Goal: Information Seeking & Learning: Learn about a topic

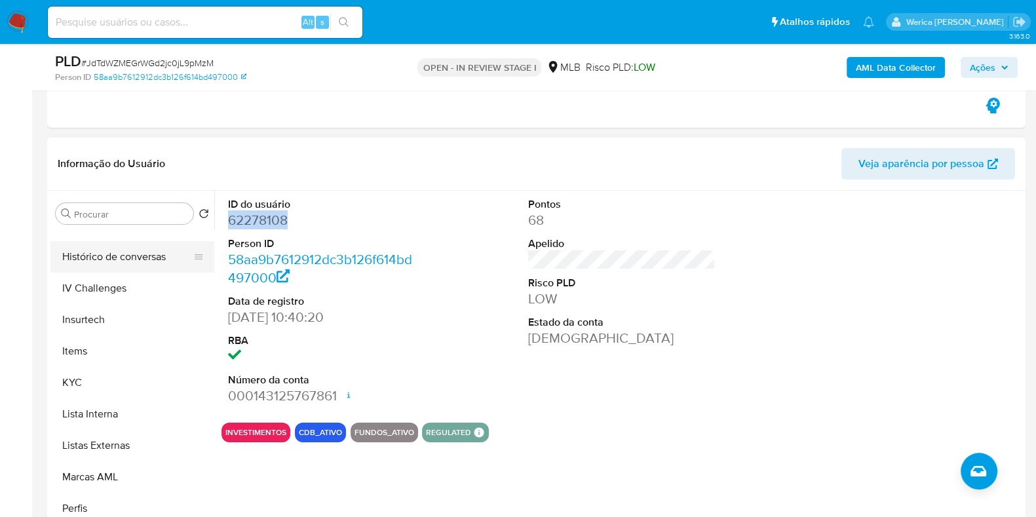
scroll to position [409, 0]
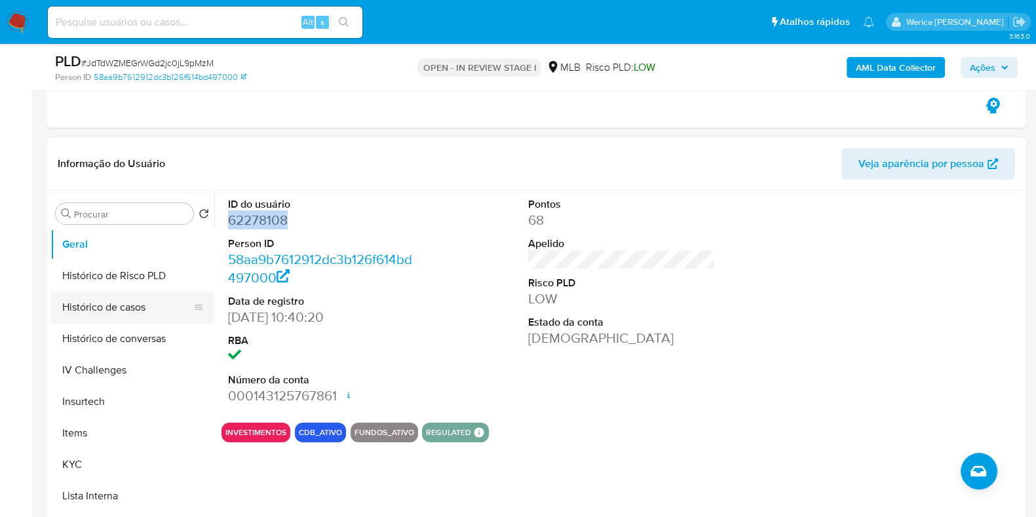
click at [116, 292] on button "Histórico de casos" at bounding box center [126, 307] width 153 height 31
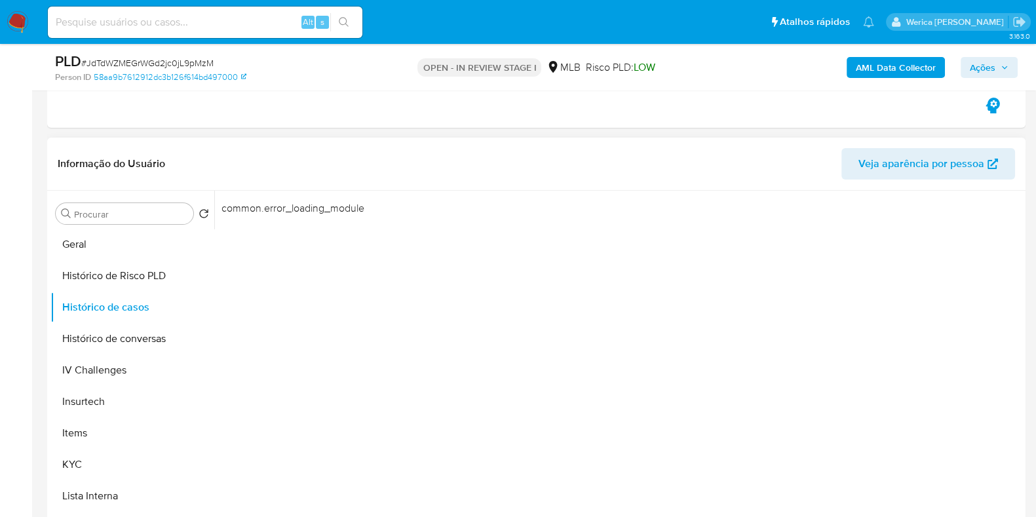
click at [854, 296] on div "common.error_loading_module" at bounding box center [618, 358] width 808 height 335
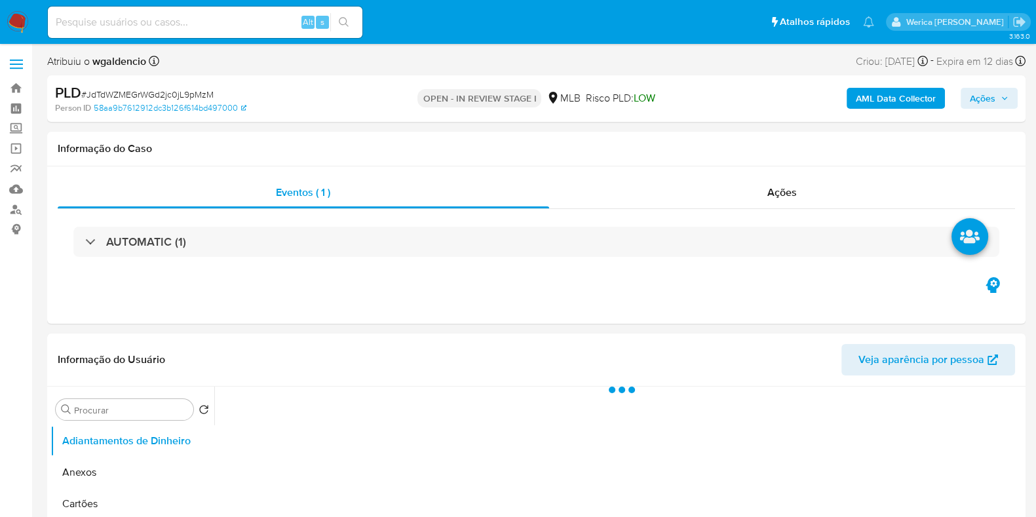
select select "10"
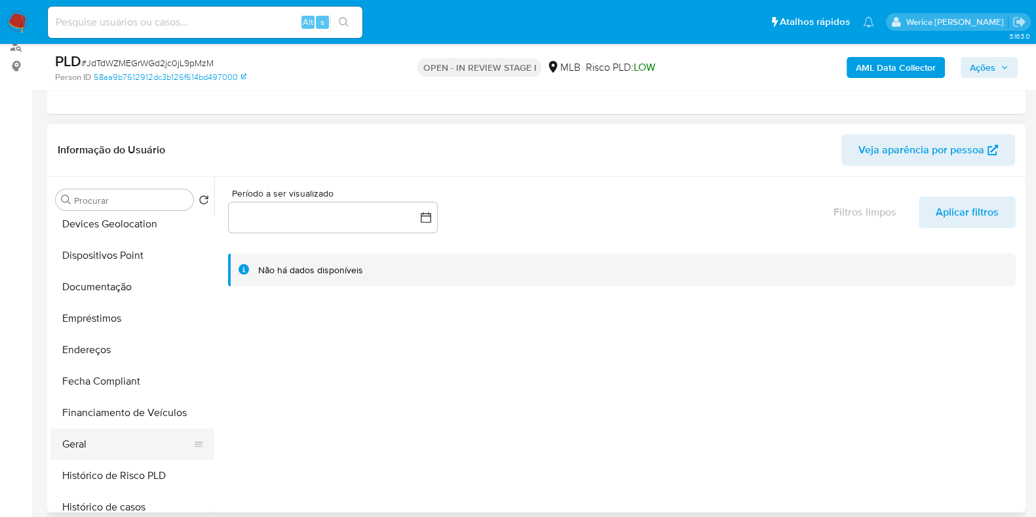
scroll to position [246, 0]
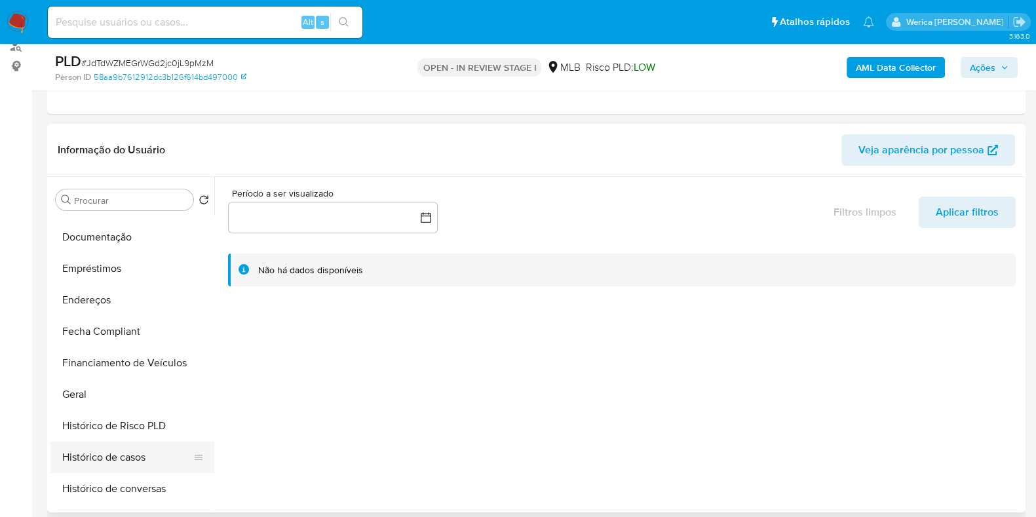
click at [131, 461] on button "Histórico de casos" at bounding box center [126, 457] width 153 height 31
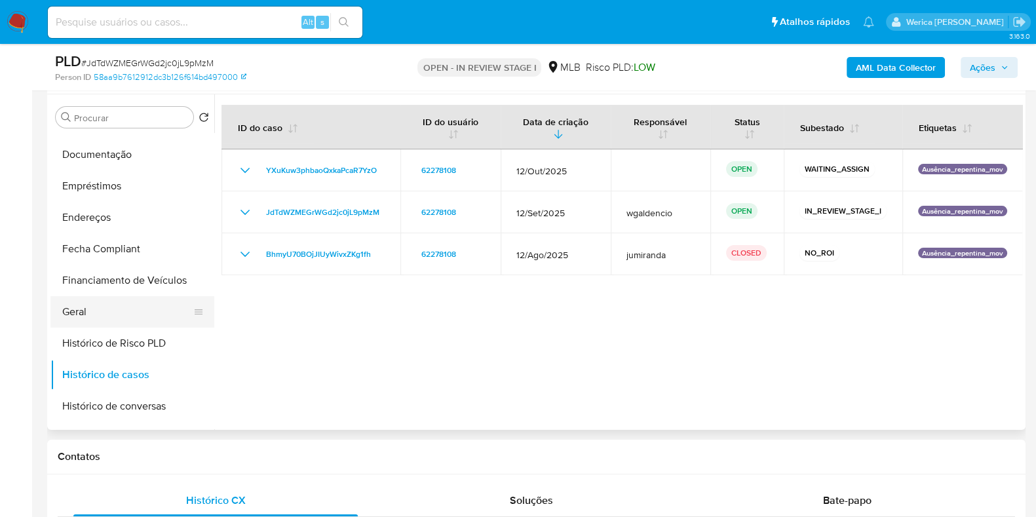
click at [104, 318] on button "Geral" at bounding box center [126, 311] width 153 height 31
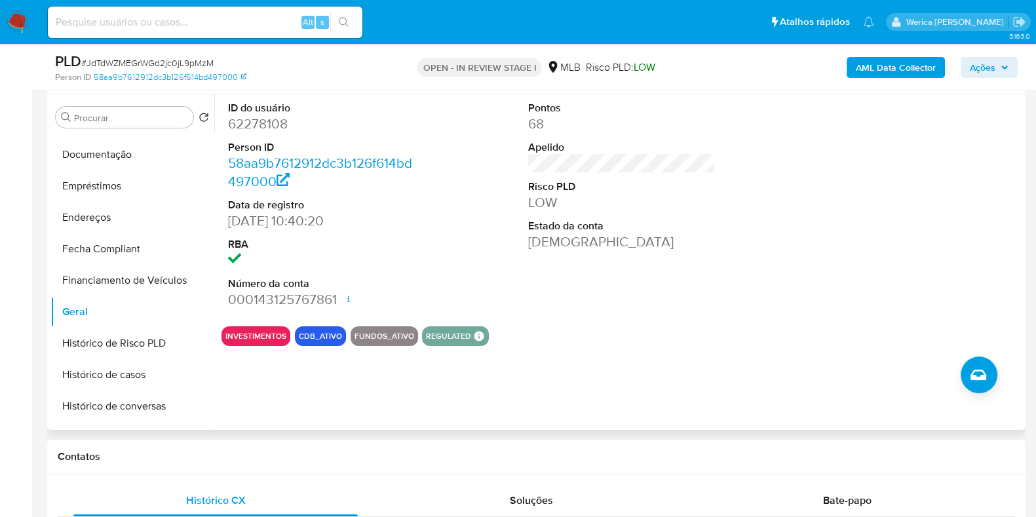
click at [274, 128] on dd "62278108" at bounding box center [321, 124] width 187 height 18
copy dd "62278108"
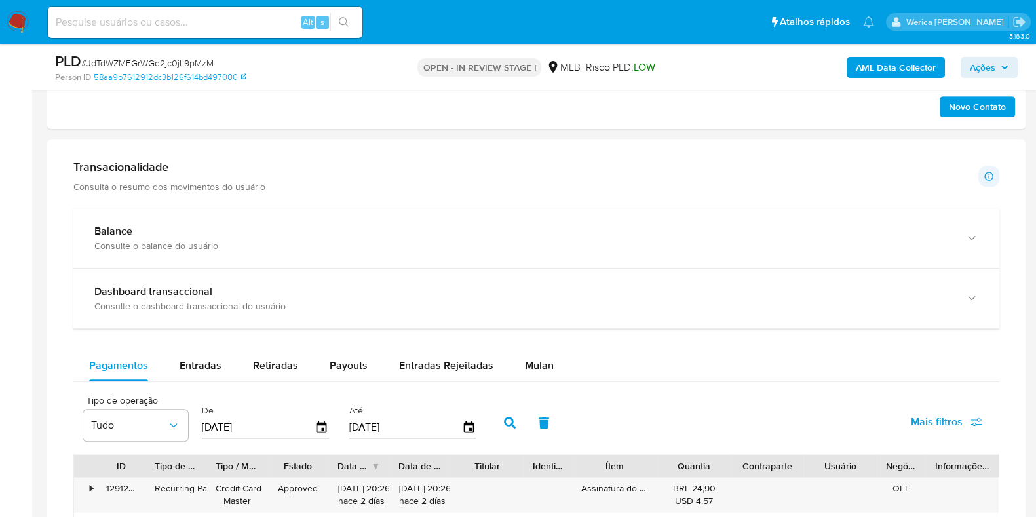
scroll to position [901, 0]
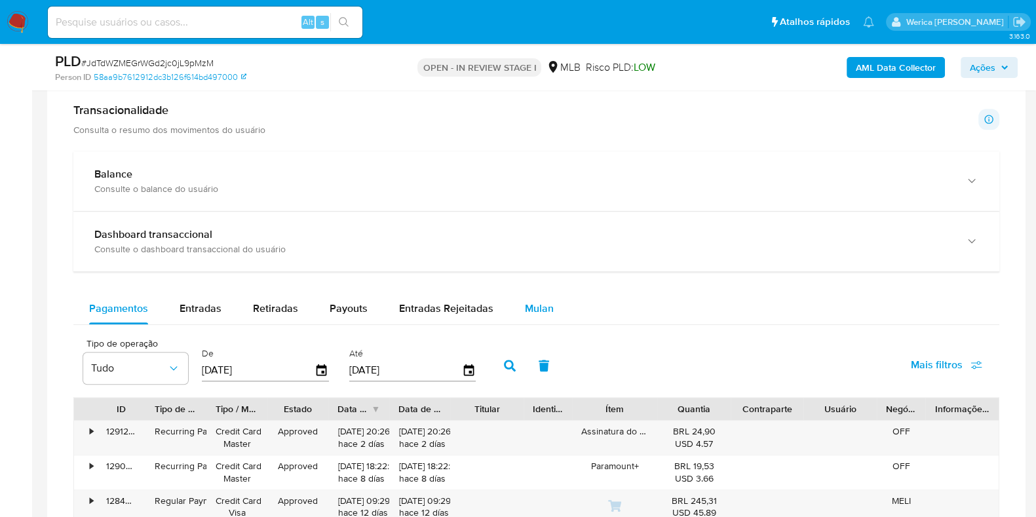
click at [544, 303] on span "Mulan" at bounding box center [539, 308] width 29 height 15
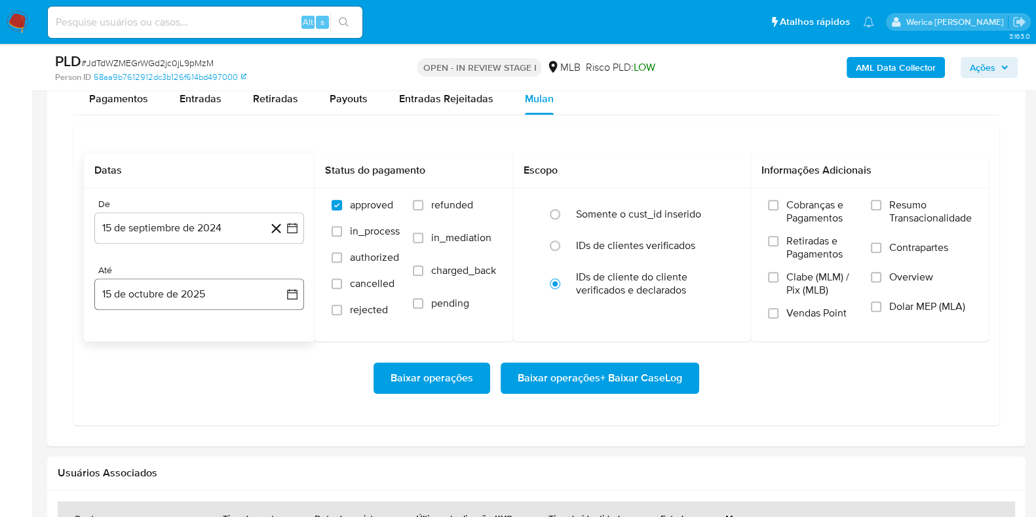
scroll to position [1146, 0]
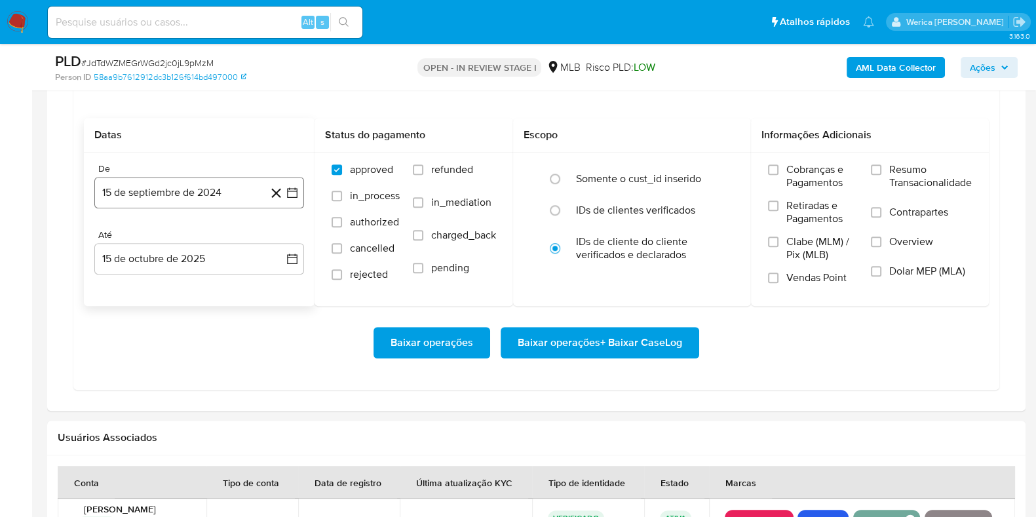
click at [196, 184] on button "15 de septiembre de 2024" at bounding box center [199, 192] width 210 height 31
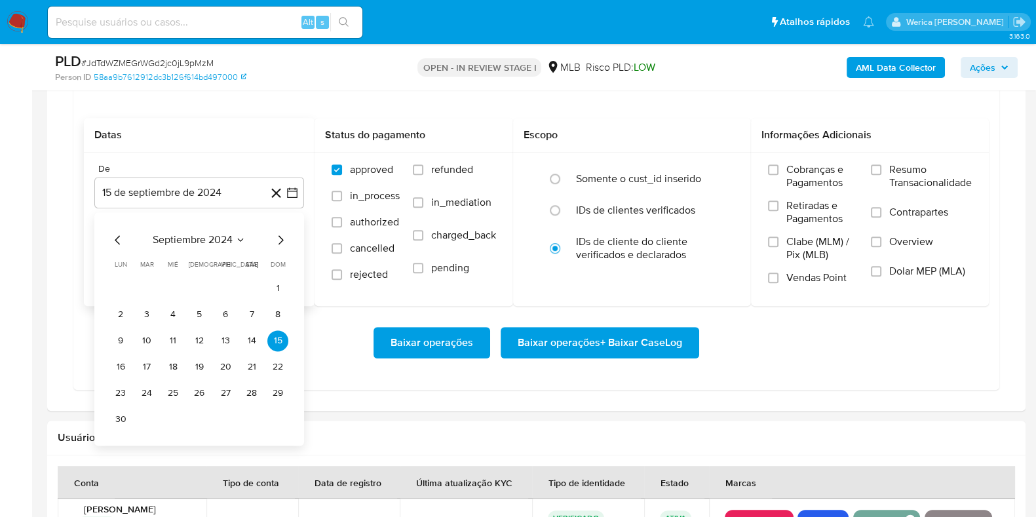
click at [220, 233] on span "septiembre 2024" at bounding box center [193, 239] width 80 height 13
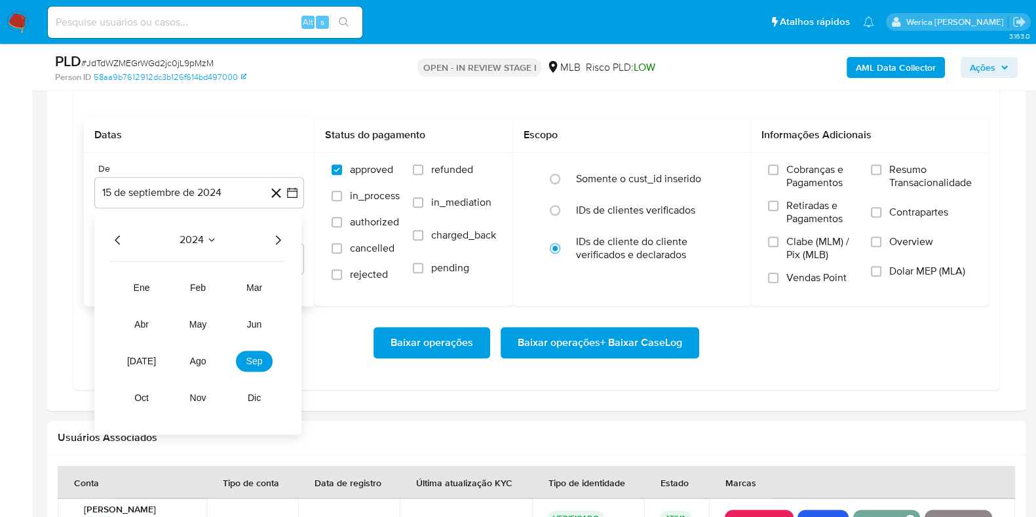
click at [277, 232] on icon "Año siguiente" at bounding box center [278, 240] width 16 height 16
click at [145, 323] on span "abr" at bounding box center [141, 324] width 14 height 10
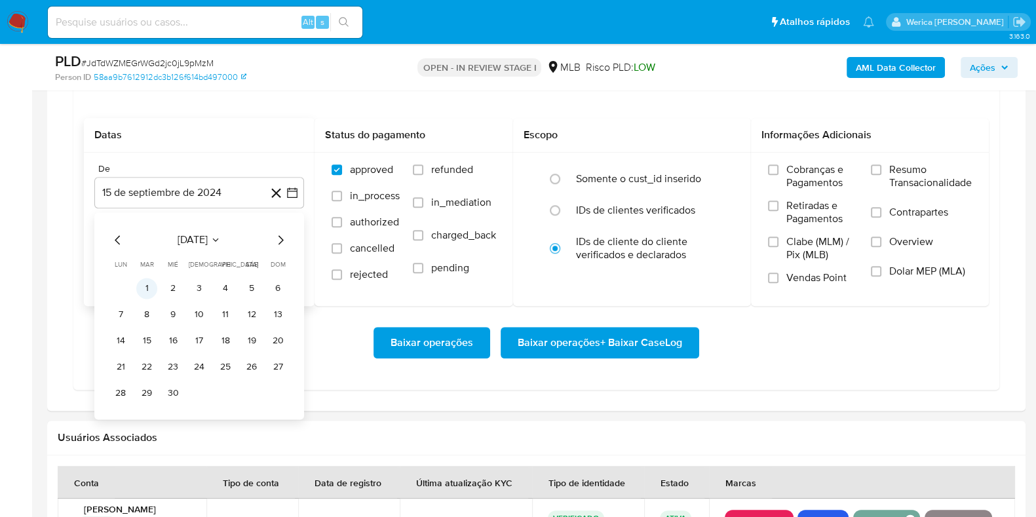
click at [146, 286] on button "1" at bounding box center [146, 288] width 21 height 21
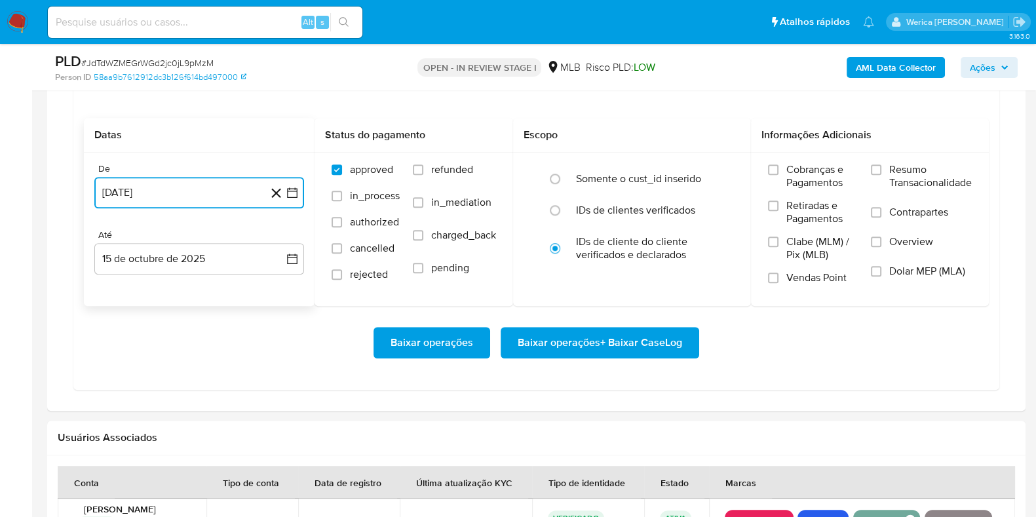
click at [233, 185] on button "1 de abril de 2025" at bounding box center [199, 192] width 210 height 31
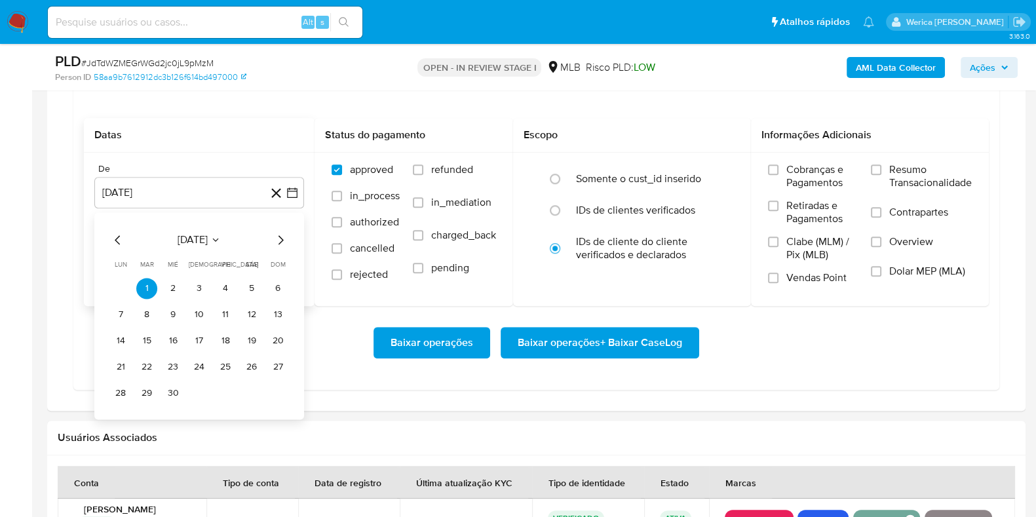
click at [287, 232] on div "abril 2025 abril 2025 lun lunes mar martes mié miércoles jue jueves vie viernes…" at bounding box center [199, 315] width 210 height 207
click at [271, 233] on div "abril 2025" at bounding box center [199, 240] width 178 height 16
click at [276, 237] on icon "Mes siguiente" at bounding box center [281, 240] width 16 height 16
click at [206, 237] on span "mayo 2025" at bounding box center [193, 239] width 52 height 13
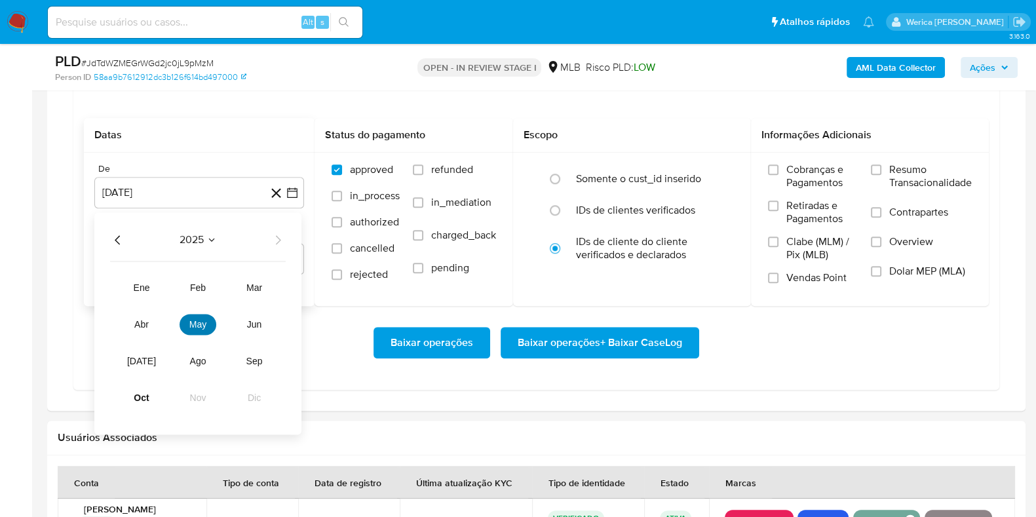
click at [196, 314] on button "may" at bounding box center [198, 324] width 37 height 21
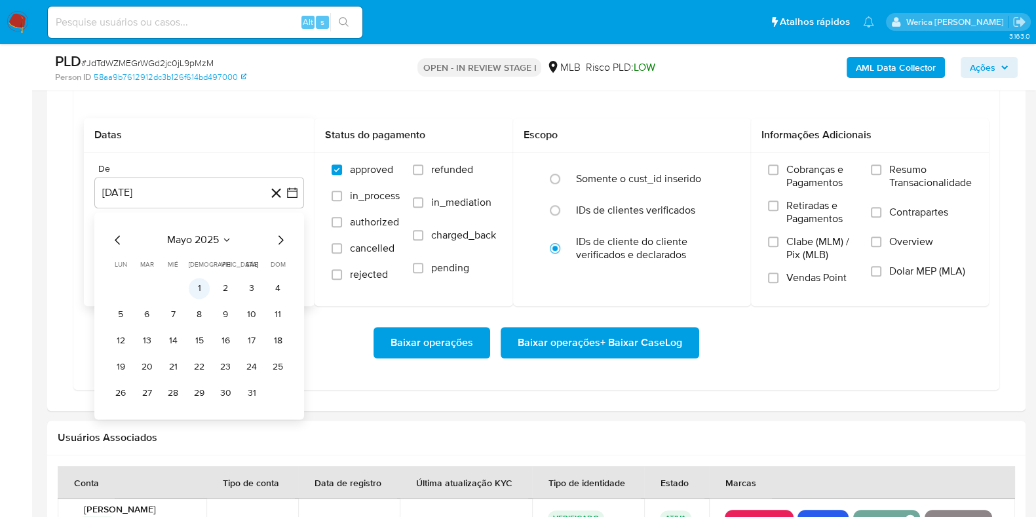
click at [197, 280] on button "1" at bounding box center [199, 288] width 21 height 21
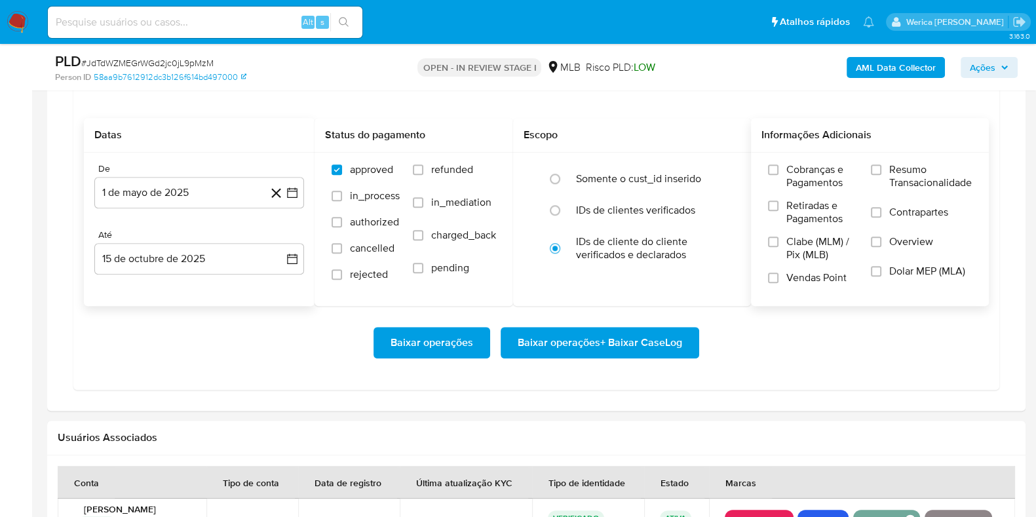
click at [898, 214] on span "Contrapartes" at bounding box center [918, 212] width 59 height 13
click at [881, 214] on input "Contrapartes" at bounding box center [876, 212] width 10 height 10
click at [898, 235] on span "Overview" at bounding box center [911, 241] width 44 height 13
click at [881, 237] on input "Overview" at bounding box center [876, 242] width 10 height 10
click at [894, 184] on span "Resumo Transacionalidade" at bounding box center [930, 176] width 83 height 26
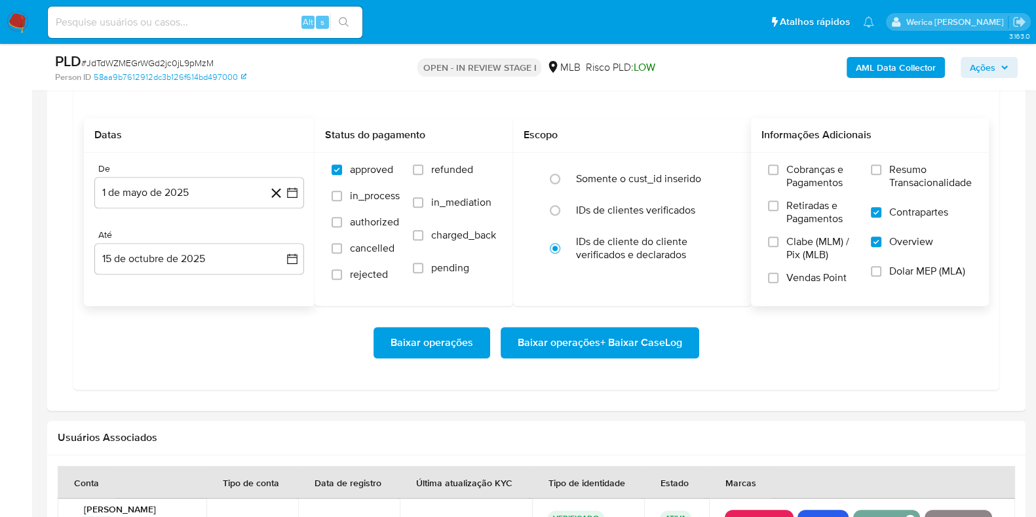
click at [881, 175] on input "Resumo Transacionalidade" at bounding box center [876, 169] width 10 height 10
click at [703, 337] on div "Baixar operações Baixar operações + Baixar CaseLog" at bounding box center [536, 342] width 905 height 31
click at [654, 345] on span "Baixar operações + Baixar CaseLog" at bounding box center [600, 342] width 164 height 29
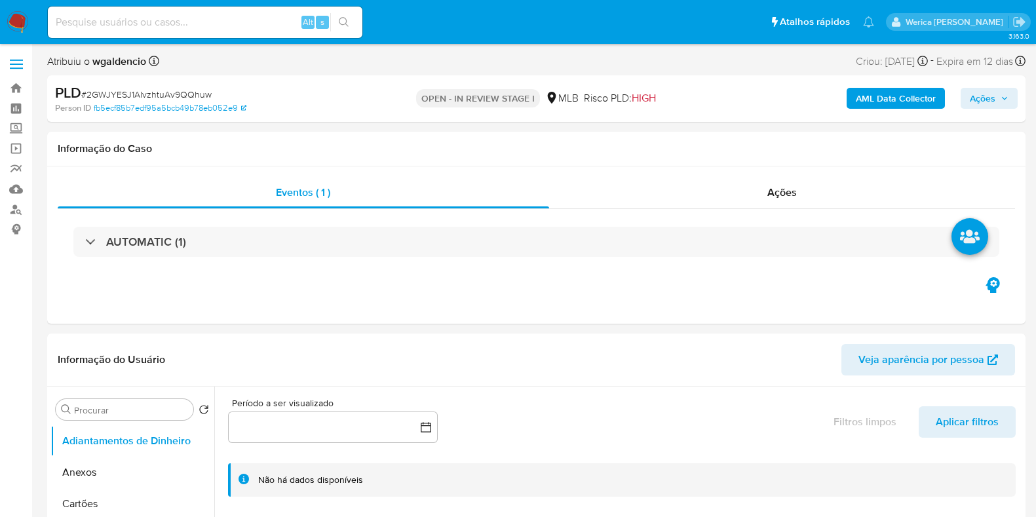
select select "10"
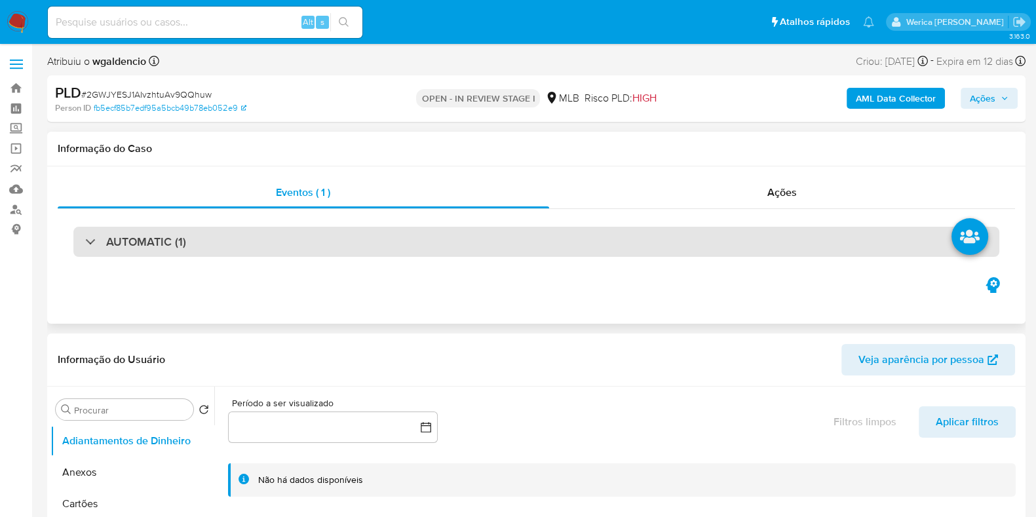
click at [655, 244] on div "AUTOMATIC (1)" at bounding box center [536, 242] width 926 height 30
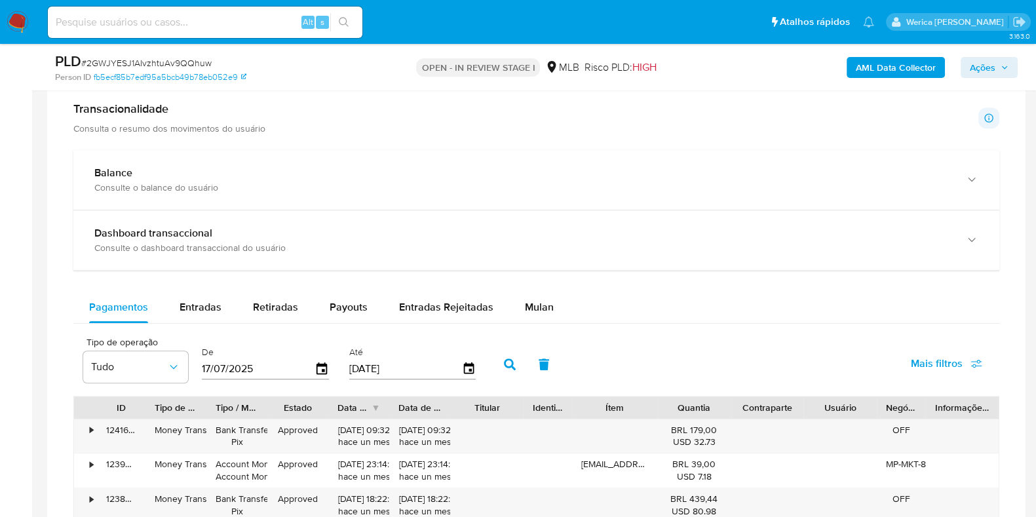
scroll to position [1310, 0]
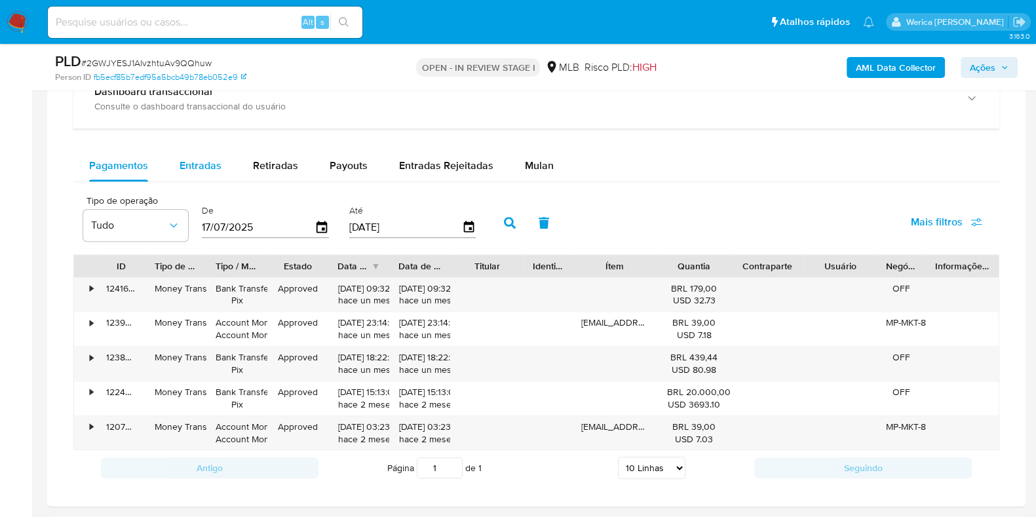
click at [202, 163] on span "Entradas" at bounding box center [201, 165] width 42 height 15
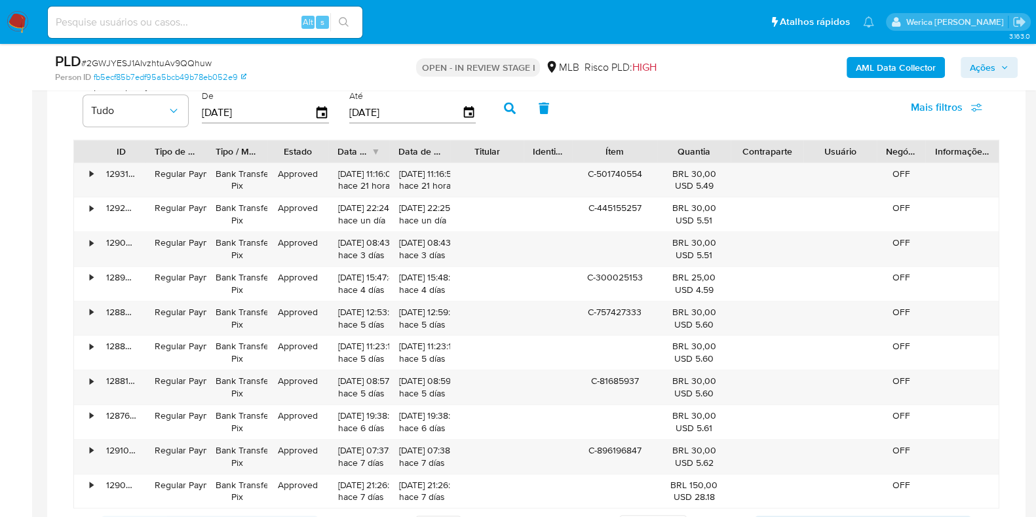
scroll to position [1474, 0]
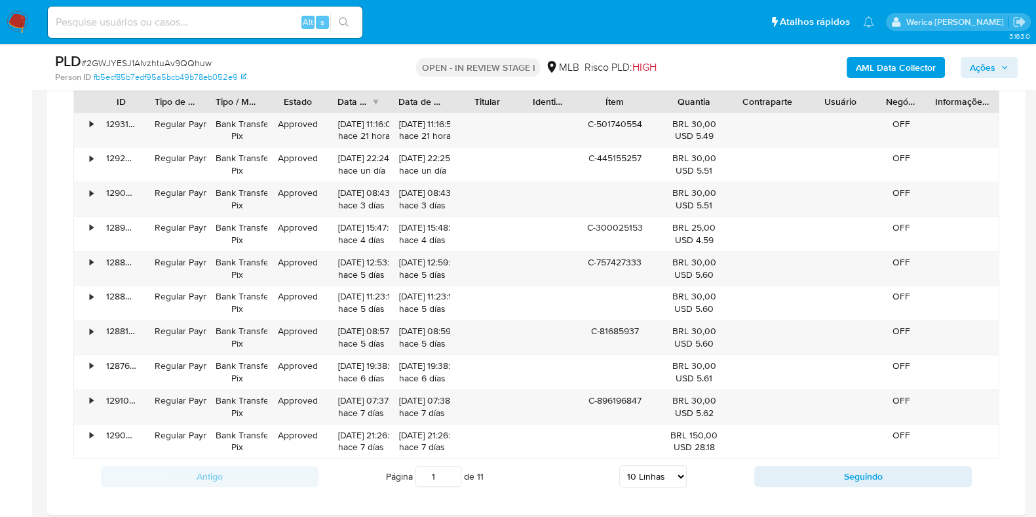
click at [658, 472] on select "5 Linhas 10 Linhas 20 Linhas 25 Linhas 50 Linhas 100 Linhas" at bounding box center [652, 476] width 67 height 22
select select "100"
click at [619, 465] on select "5 Linhas 10 Linhas 20 Linhas 25 Linhas 50 Linhas 100 Linhas" at bounding box center [652, 476] width 67 height 22
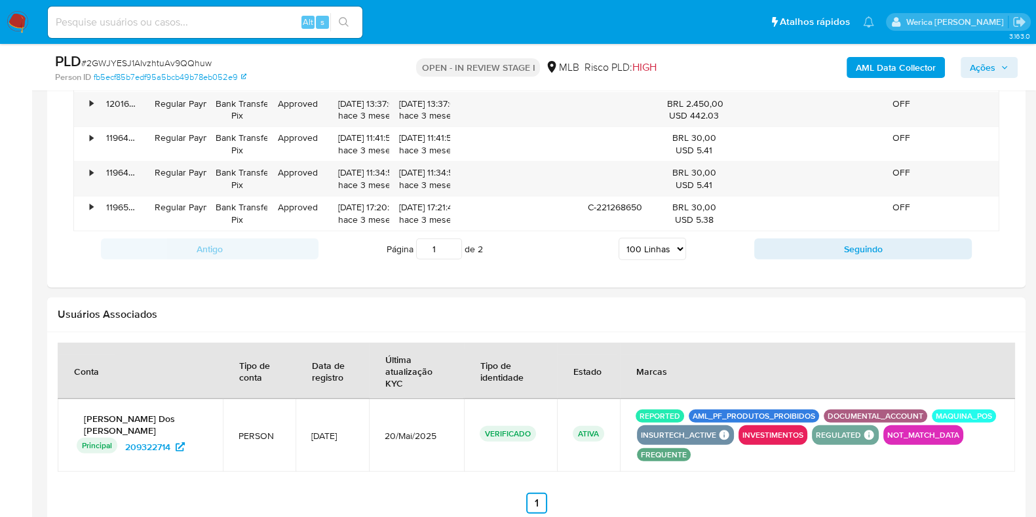
scroll to position [4717, 0]
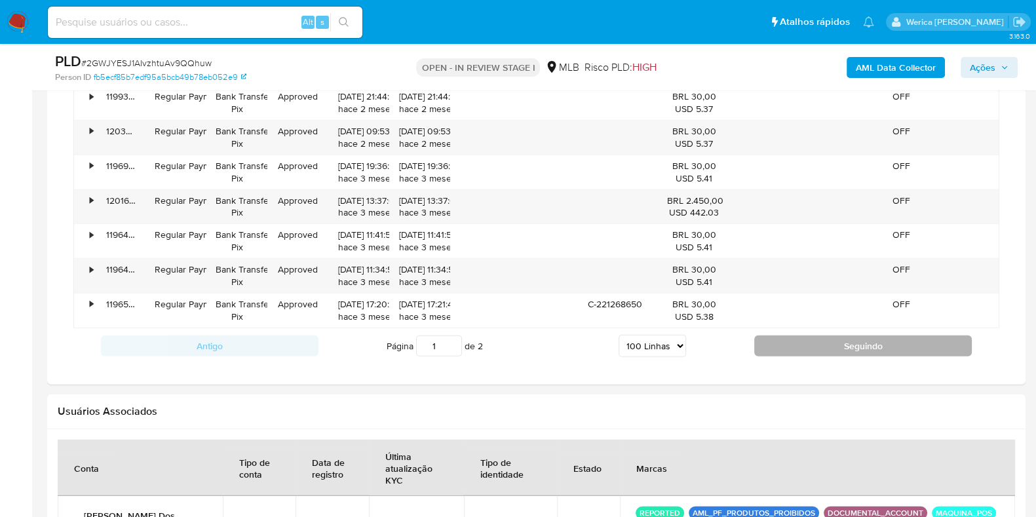
click at [924, 335] on button "Seguindo" at bounding box center [863, 345] width 218 height 21
type input "2"
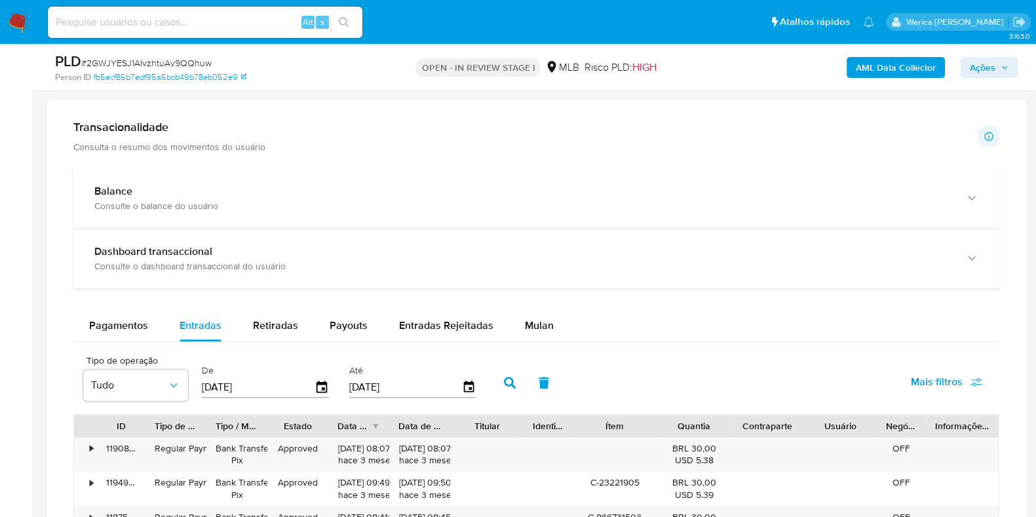
scroll to position [1142, 0]
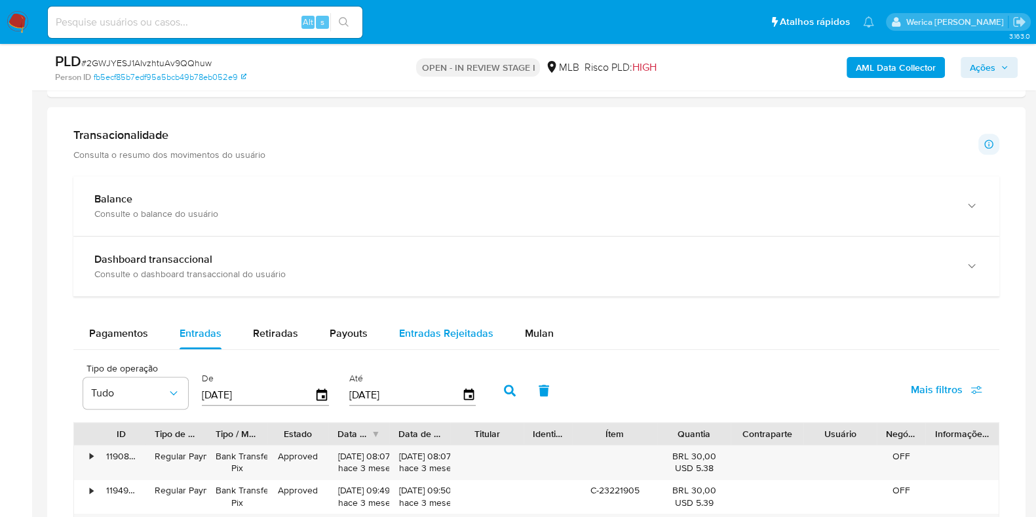
click at [478, 329] on span "Entradas Rejeitadas" at bounding box center [446, 333] width 94 height 15
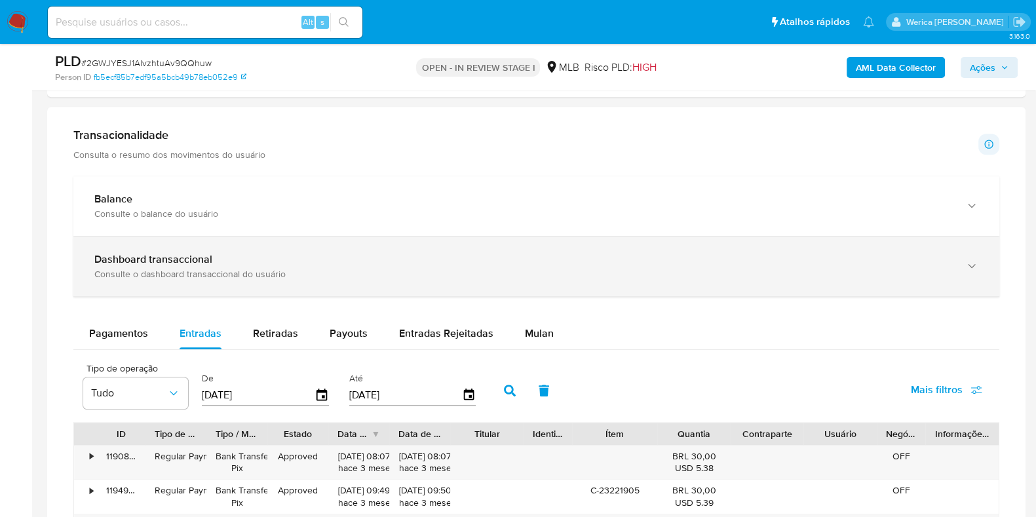
select select "10"
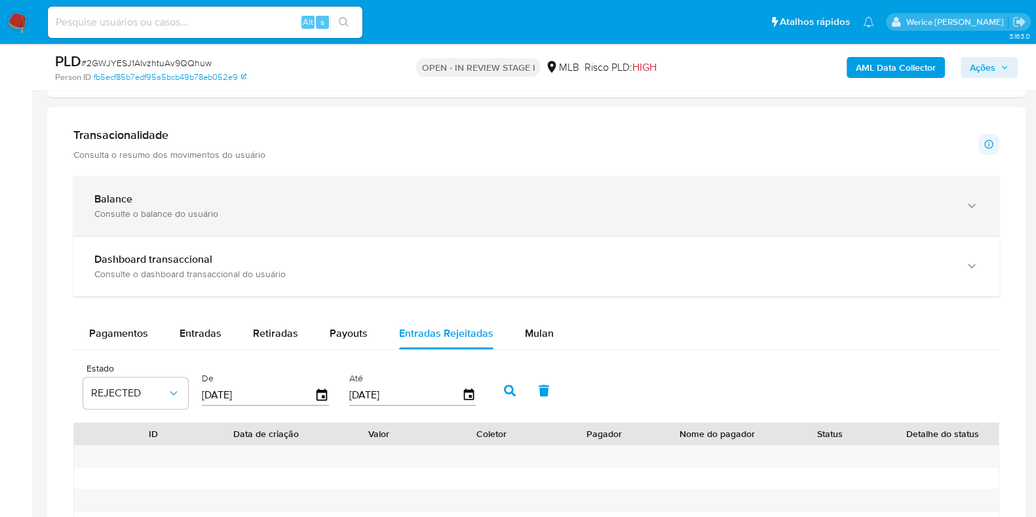
scroll to position [1306, 0]
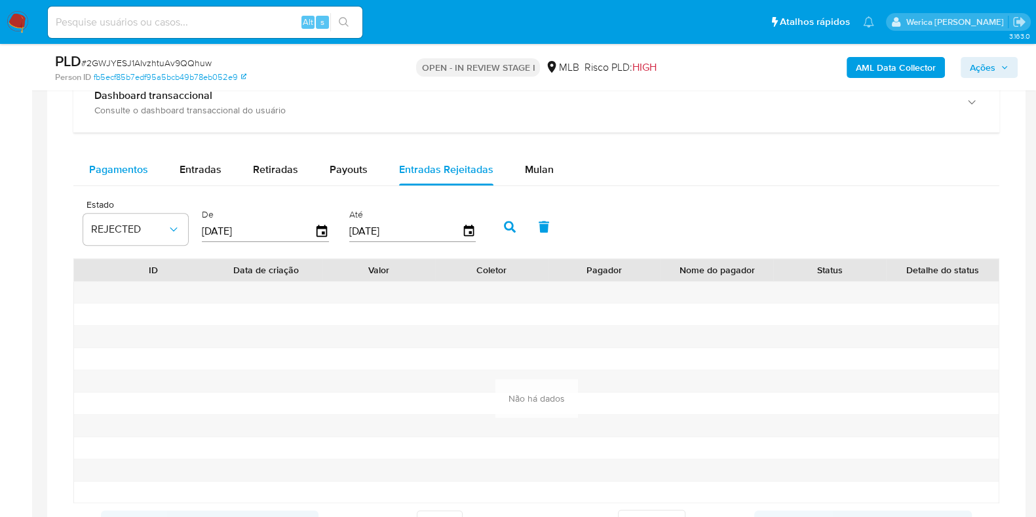
click at [147, 173] on button "Pagamentos" at bounding box center [118, 169] width 90 height 31
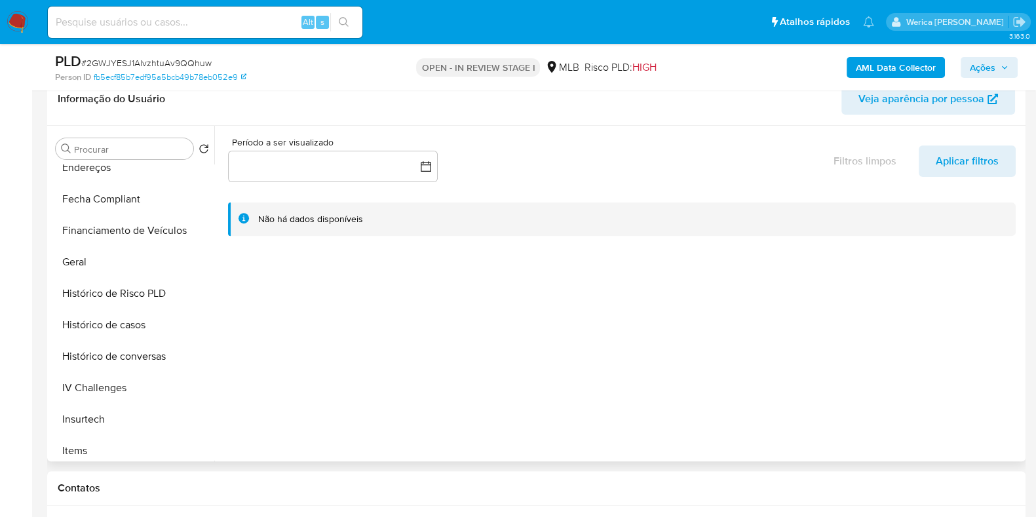
scroll to position [573, 0]
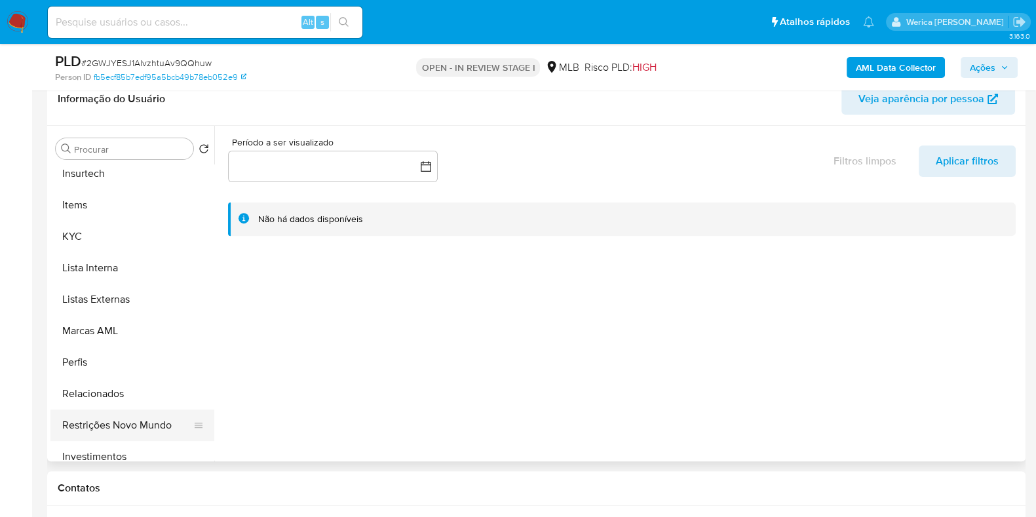
click at [155, 414] on button "Restrições Novo Mundo" at bounding box center [126, 424] width 153 height 31
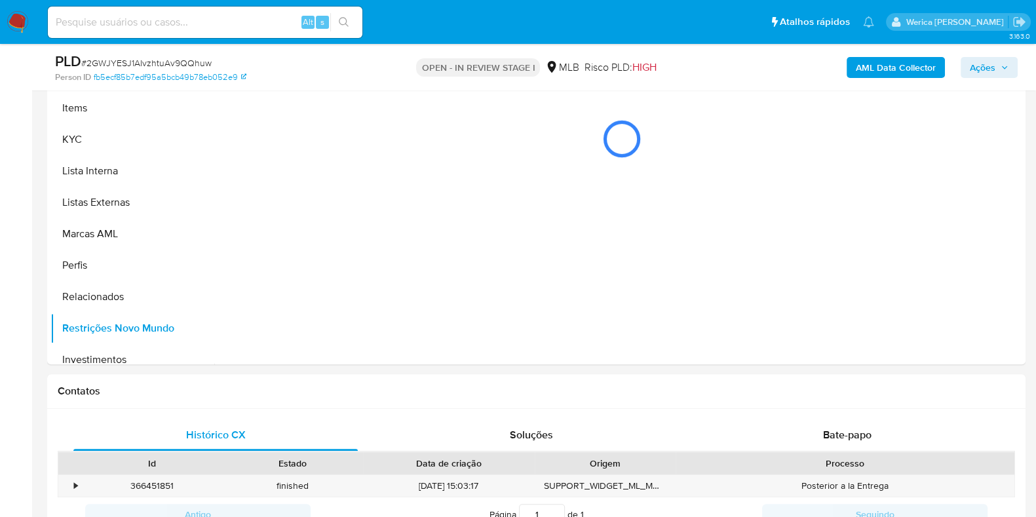
scroll to position [569, 0]
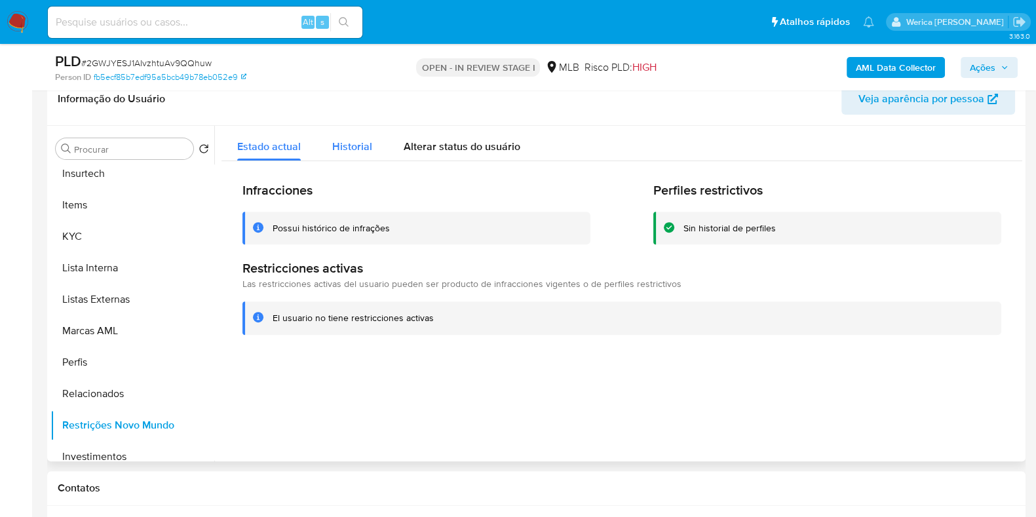
click at [367, 148] on span "Historial" at bounding box center [352, 146] width 40 height 15
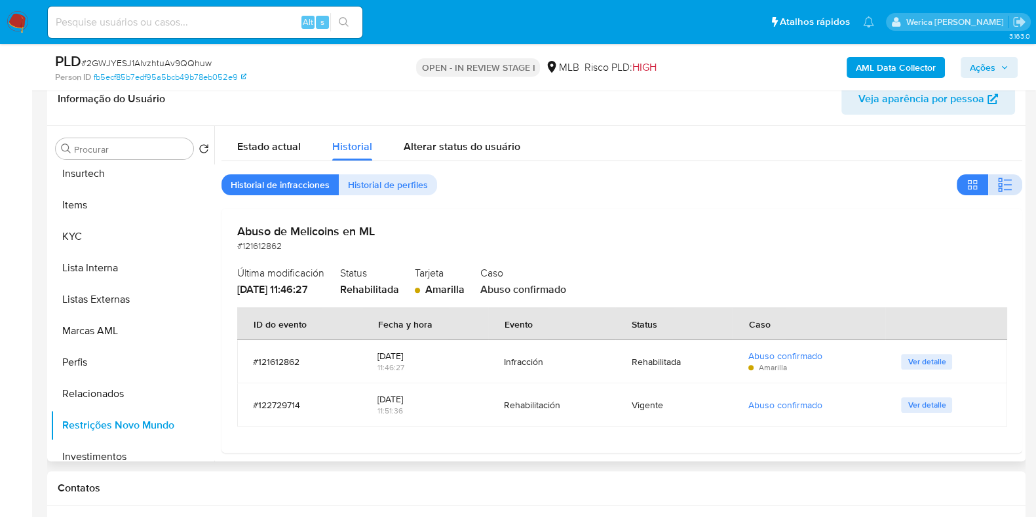
click at [998, 178] on icon "button" at bounding box center [1000, 180] width 4 height 4
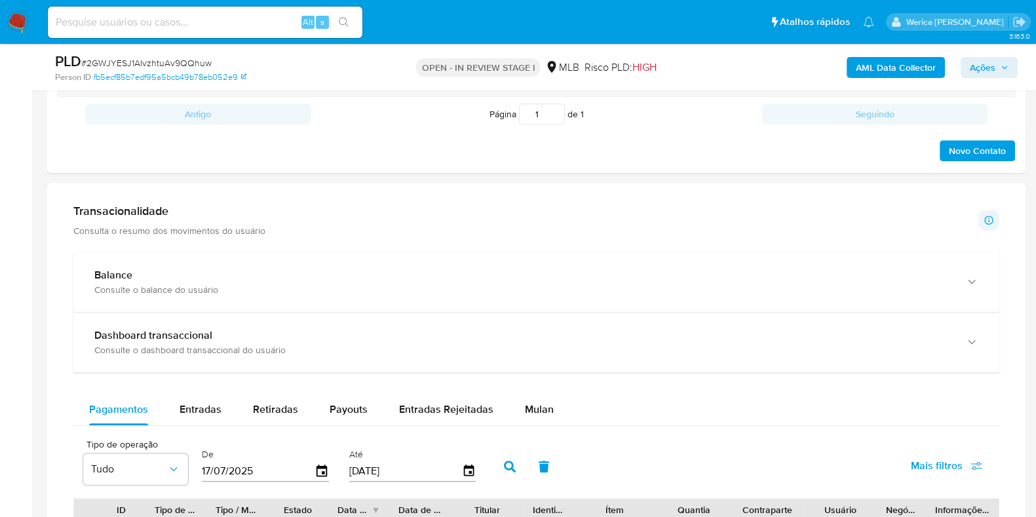
scroll to position [1142, 0]
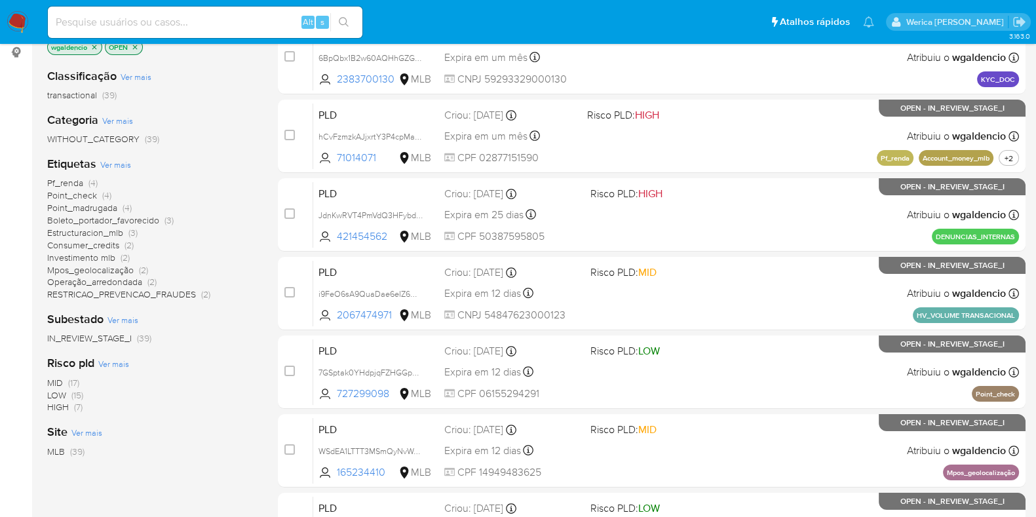
scroll to position [163, 0]
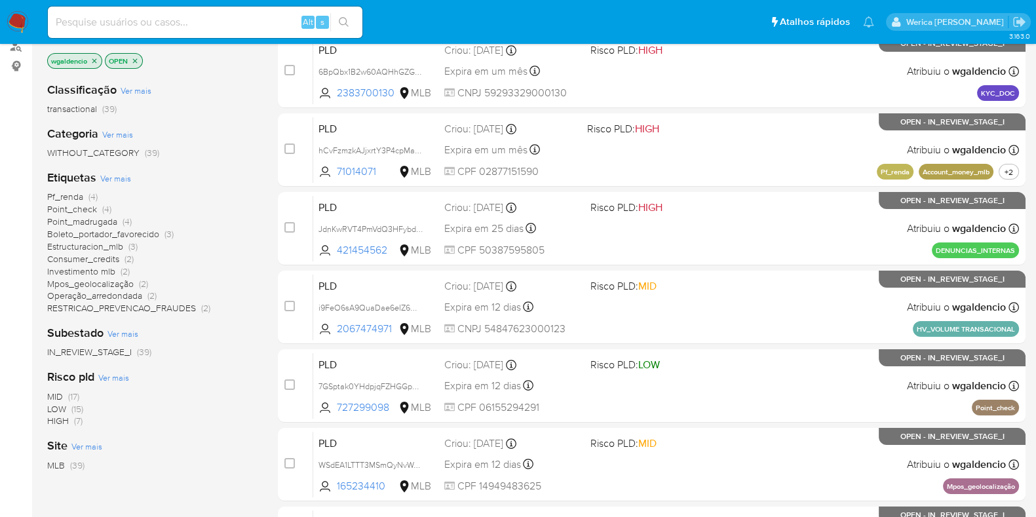
click at [70, 417] on span "HIGH (7)" at bounding box center [64, 421] width 35 height 12
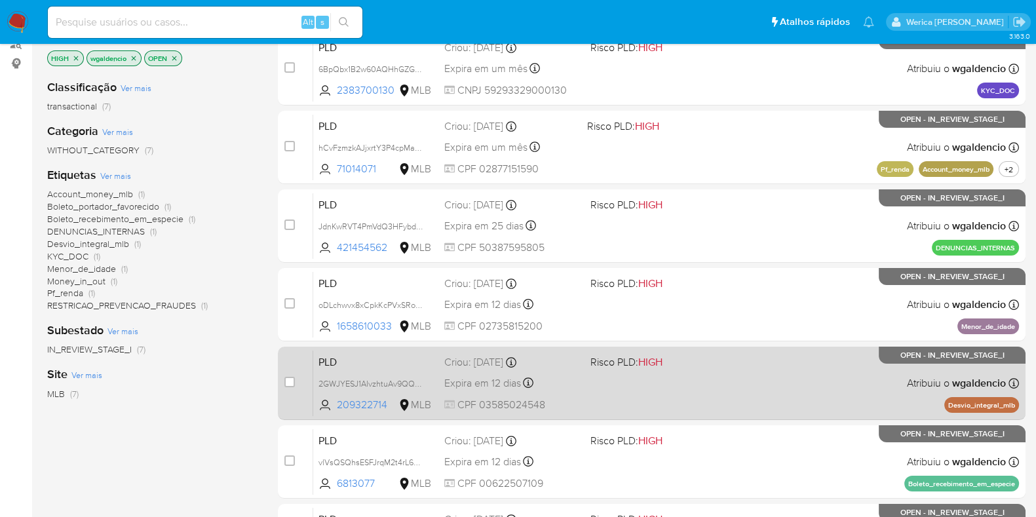
scroll to position [163, 0]
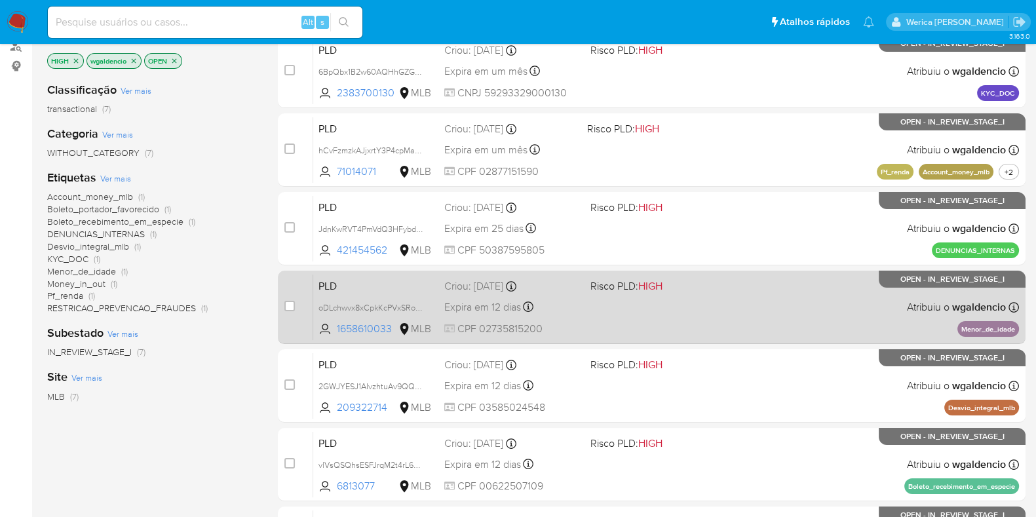
click at [755, 304] on div "PLD oDLchwvx8xCpkKcPVxSRoeio 1658610033 MLB Risco PLD: HIGH Criou: 12/09/2025 C…" at bounding box center [666, 307] width 706 height 66
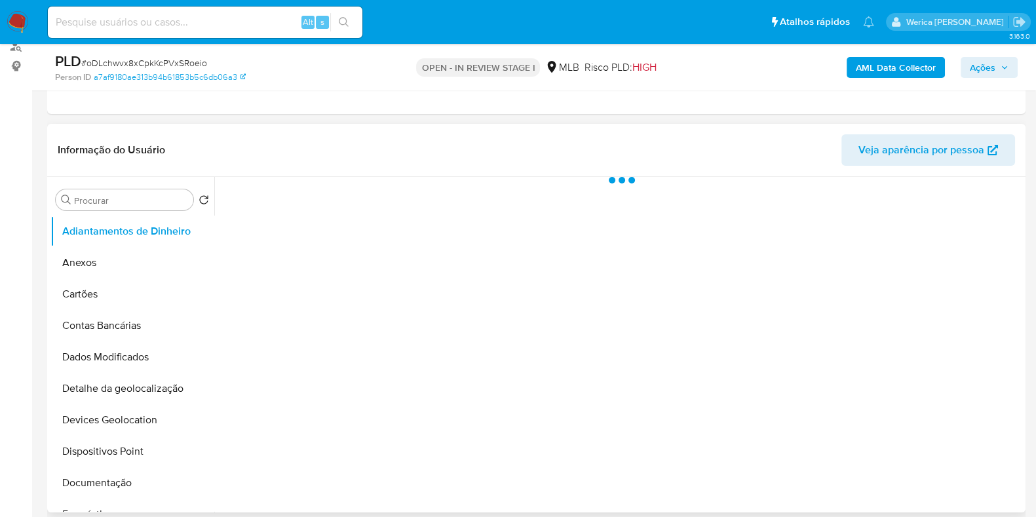
scroll to position [245, 0]
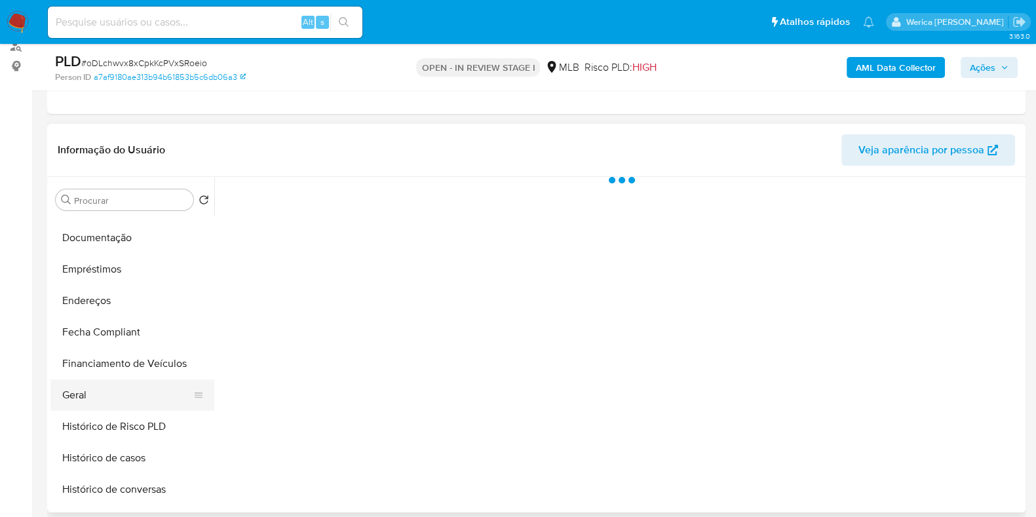
select select "10"
click at [121, 390] on button "Geral" at bounding box center [126, 394] width 153 height 31
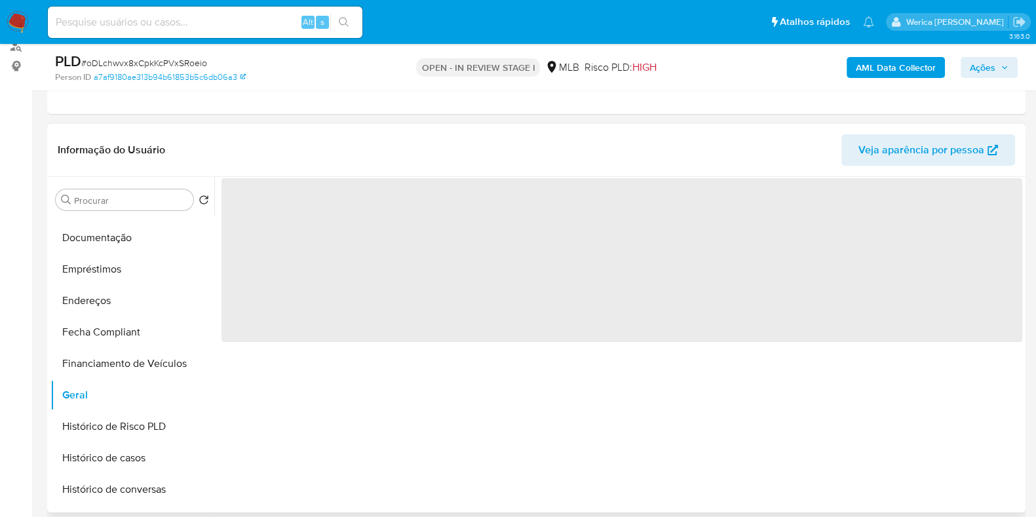
click at [366, 336] on span "‌" at bounding box center [621, 260] width 801 height 164
click at [360, 306] on span "‌" at bounding box center [621, 260] width 801 height 164
click at [357, 259] on div "‌" at bounding box center [618, 344] width 808 height 335
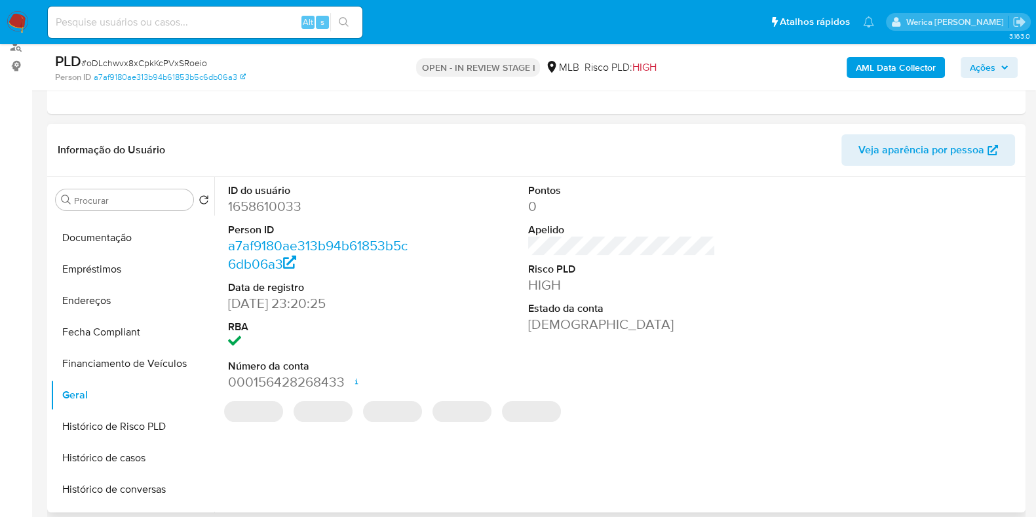
click at [270, 205] on dd "1658610033" at bounding box center [321, 206] width 187 height 18
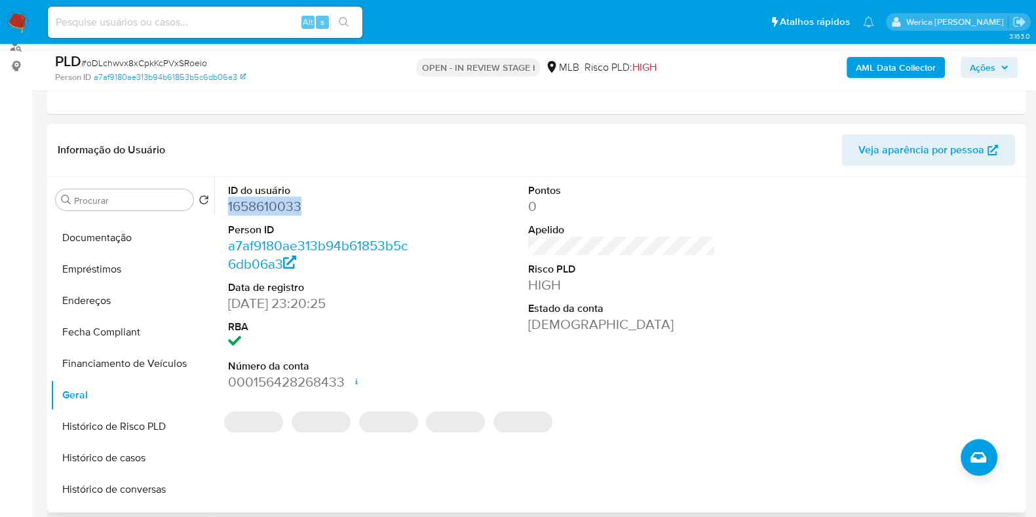
copy dd "1658610033"
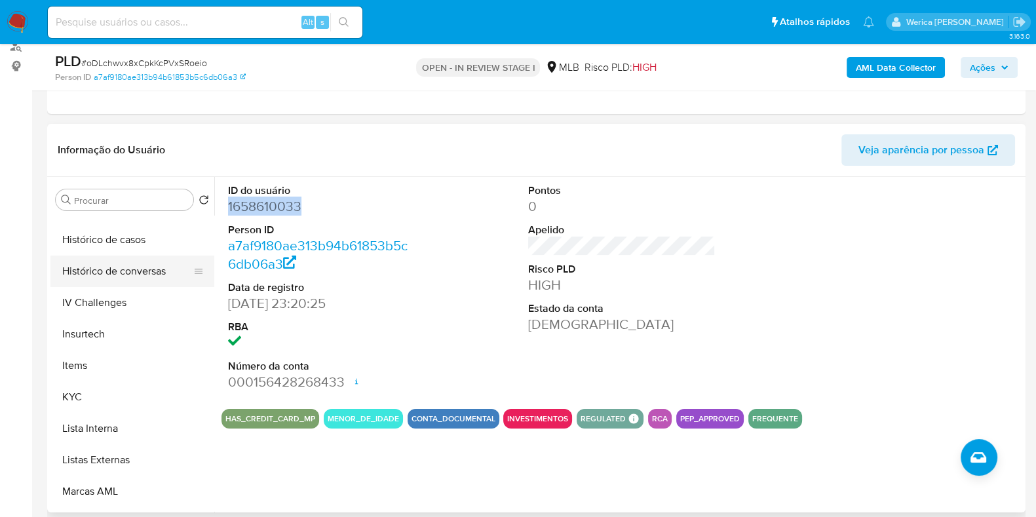
scroll to position [491, 0]
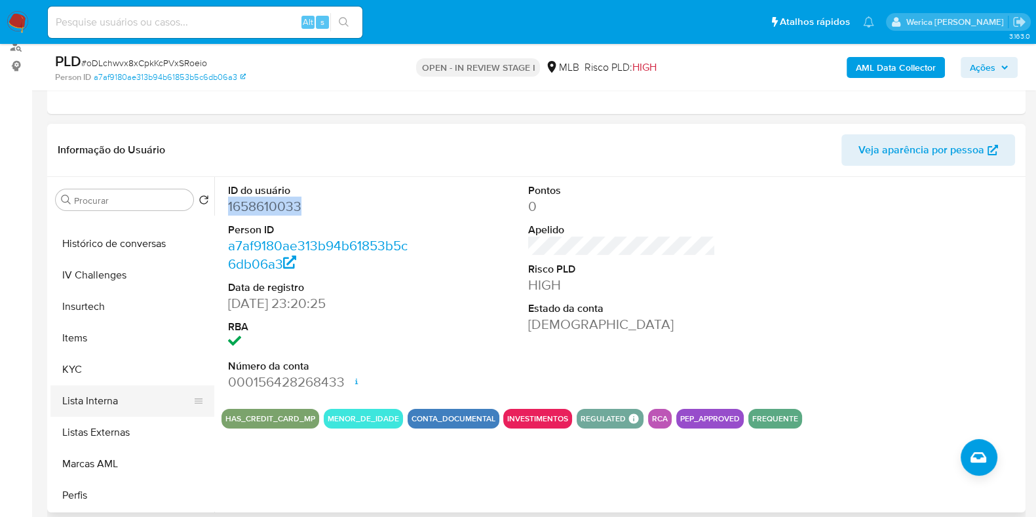
click at [145, 402] on button "Lista Interna" at bounding box center [126, 400] width 153 height 31
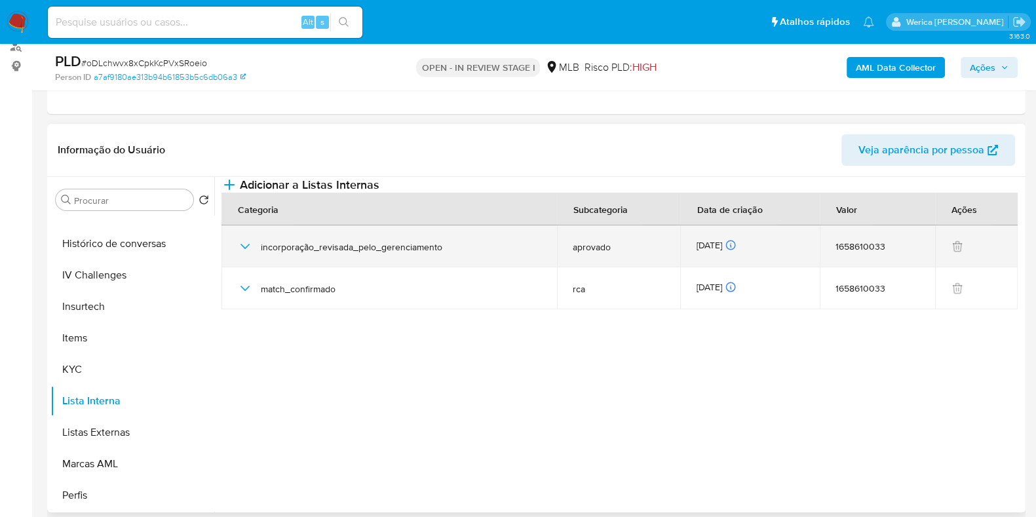
drag, startPoint x: 313, startPoint y: 273, endPoint x: 597, endPoint y: 273, distance: 283.7
click at [597, 267] on tr "incorporação_revisada_pelo_gerenciamento aprovado [DATE] [DATE] 10:35:19 165861…" at bounding box center [619, 246] width 796 height 42
click at [599, 253] on span "aprovado" at bounding box center [619, 247] width 92 height 12
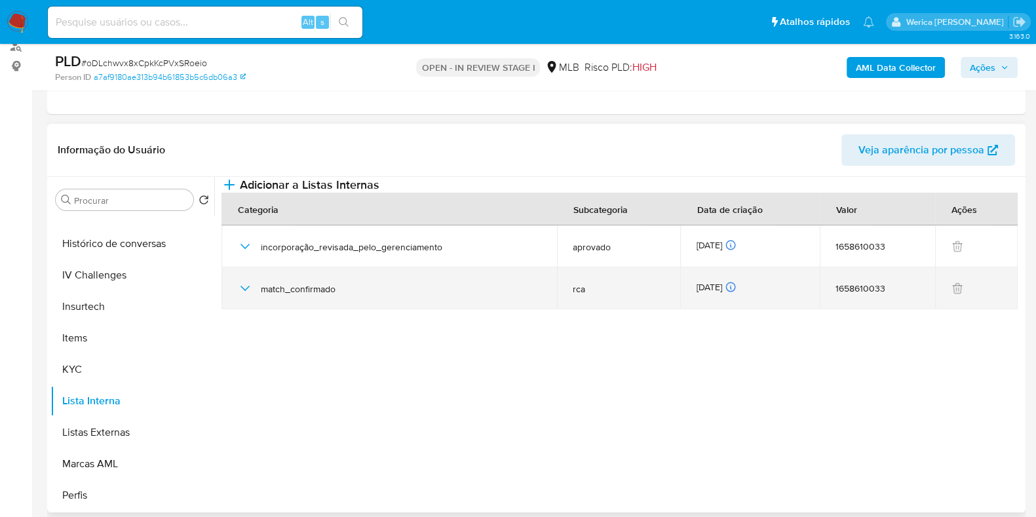
click at [246, 296] on icon "button" at bounding box center [245, 288] width 16 height 16
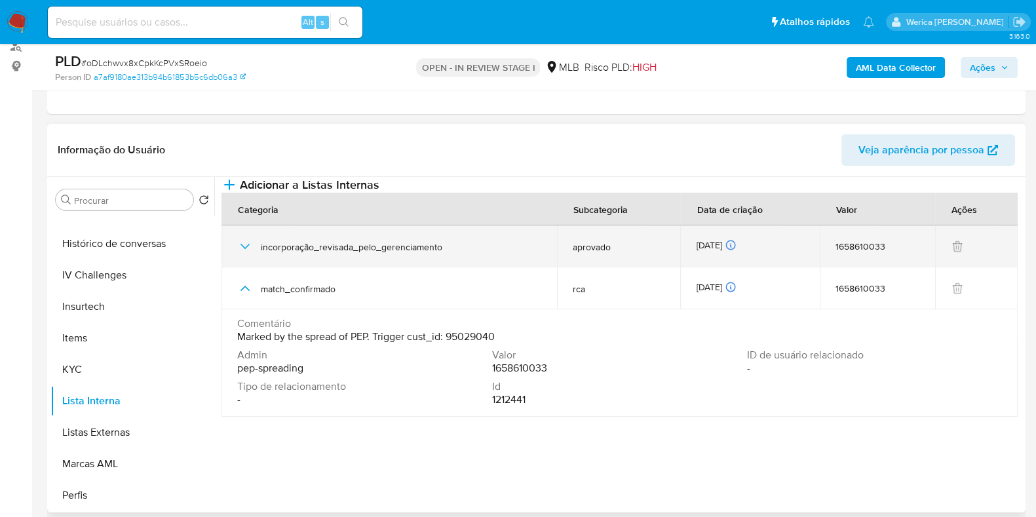
click at [239, 254] on icon "button" at bounding box center [245, 246] width 16 height 16
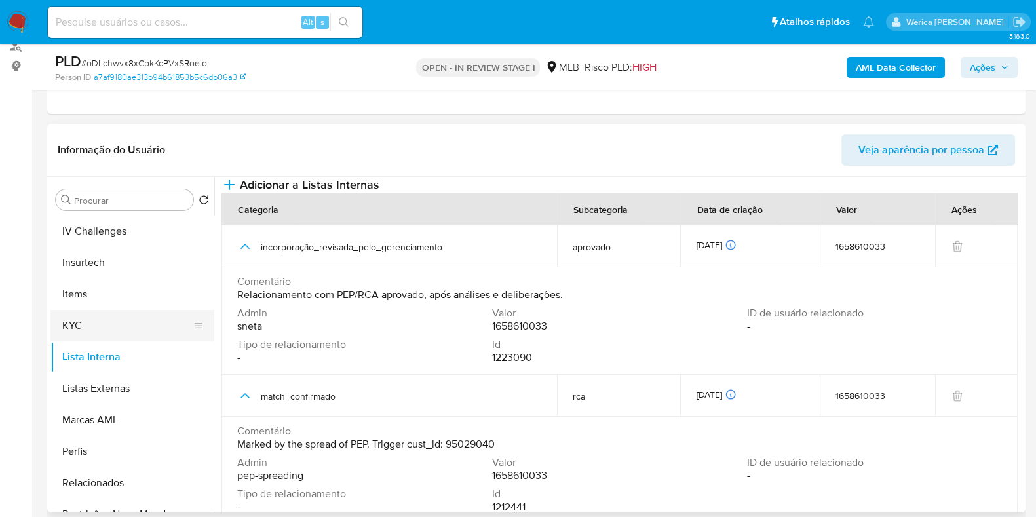
scroll to position [573, 0]
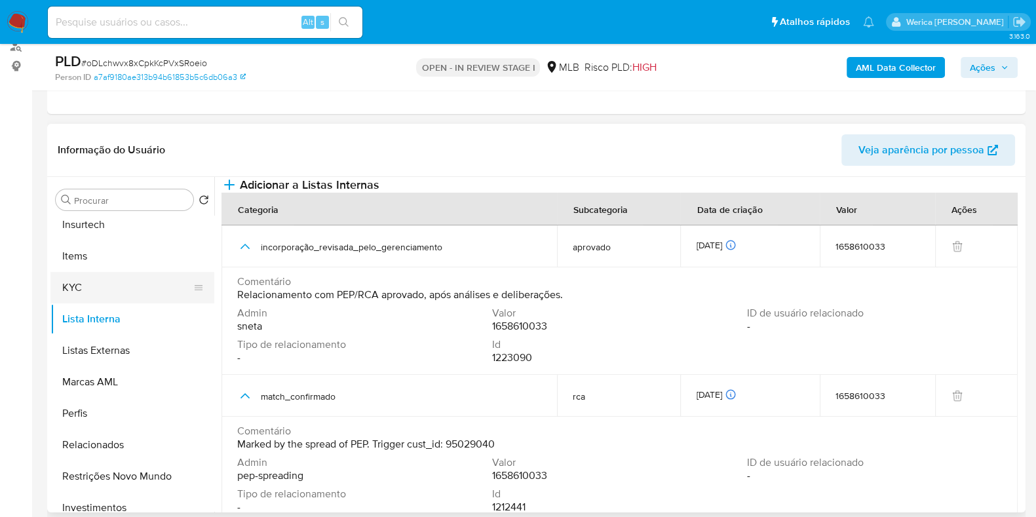
click at [110, 280] on button "KYC" at bounding box center [126, 287] width 153 height 31
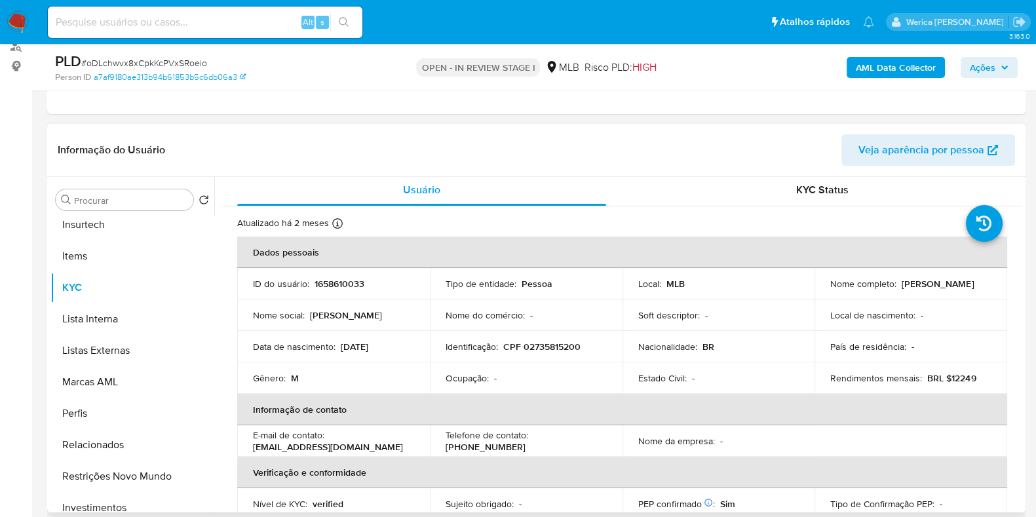
scroll to position [0, 0]
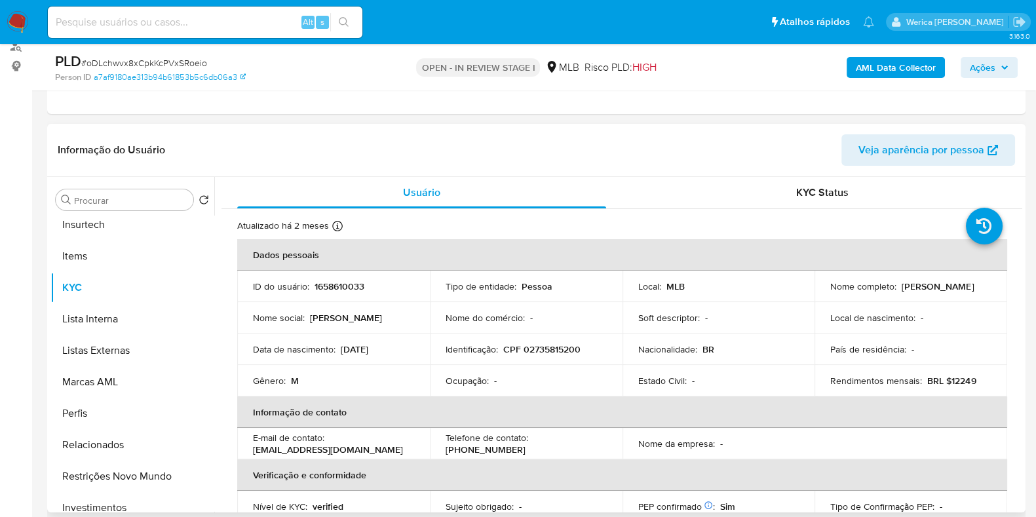
click at [360, 286] on p "1658610033" at bounding box center [339, 286] width 50 height 12
click at [557, 343] on td "Identificação : CPF 02735815200" at bounding box center [526, 348] width 193 height 31
click at [557, 351] on p "CPF 02735815200" at bounding box center [541, 349] width 77 height 12
click at [560, 351] on p "CPF 02735815200" at bounding box center [541, 349] width 77 height 12
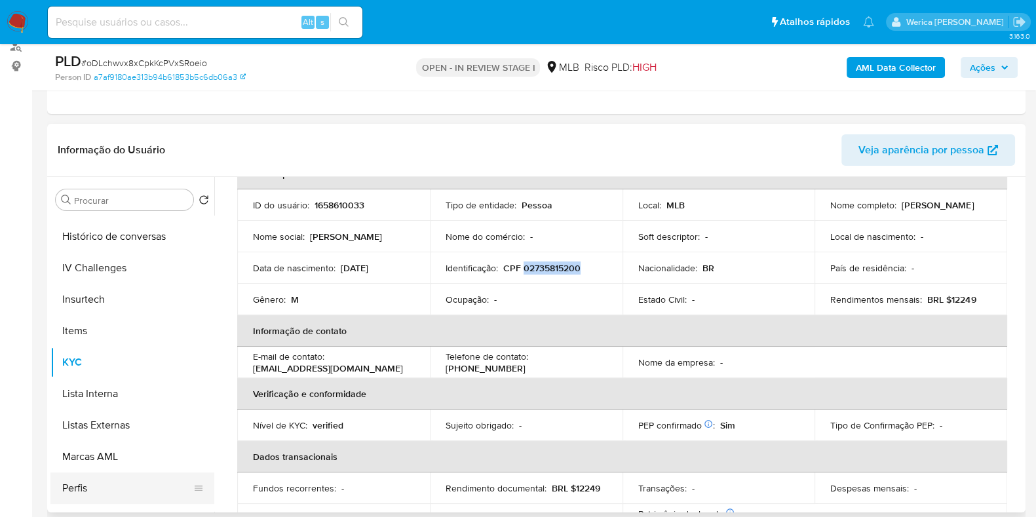
scroll to position [409, 0]
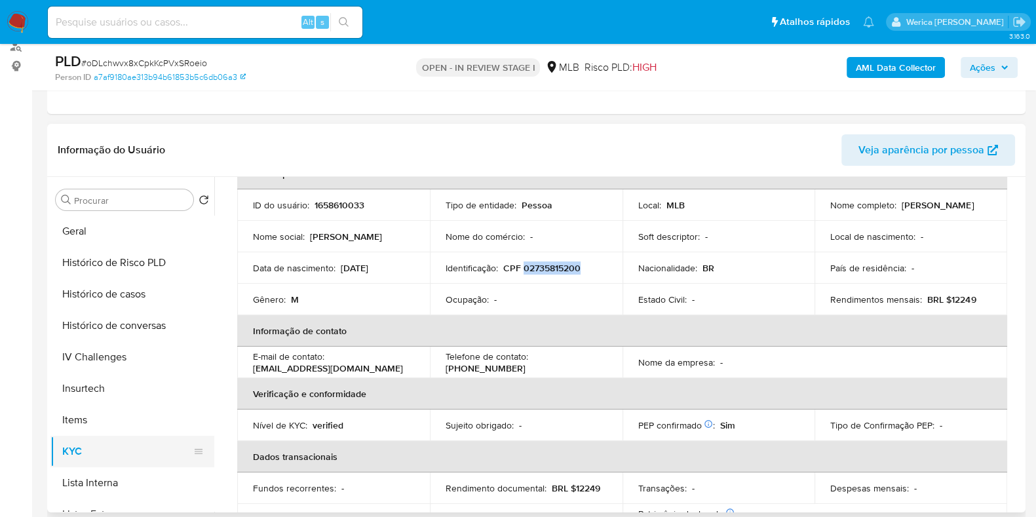
drag, startPoint x: 122, startPoint y: 476, endPoint x: 131, endPoint y: 457, distance: 20.5
click at [123, 476] on button "Lista Interna" at bounding box center [132, 482] width 164 height 31
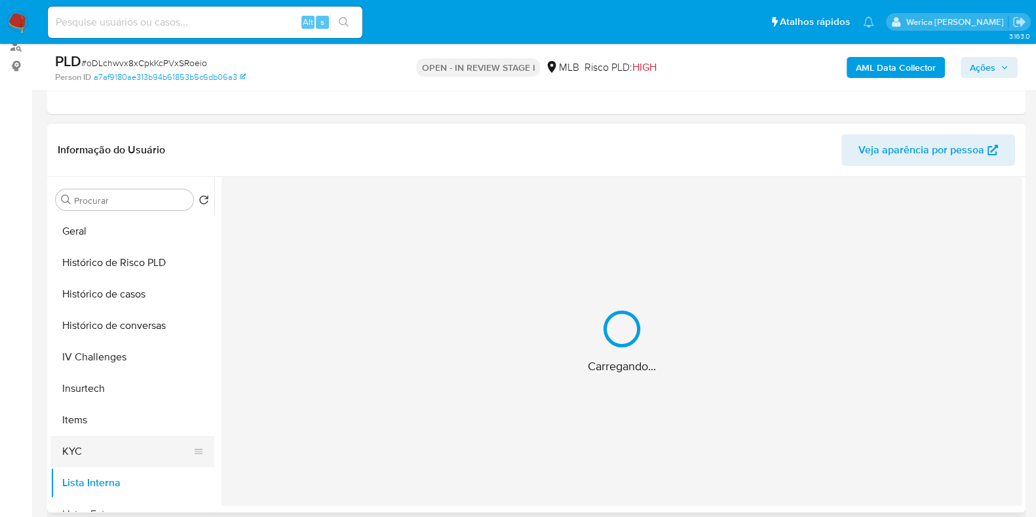
scroll to position [0, 0]
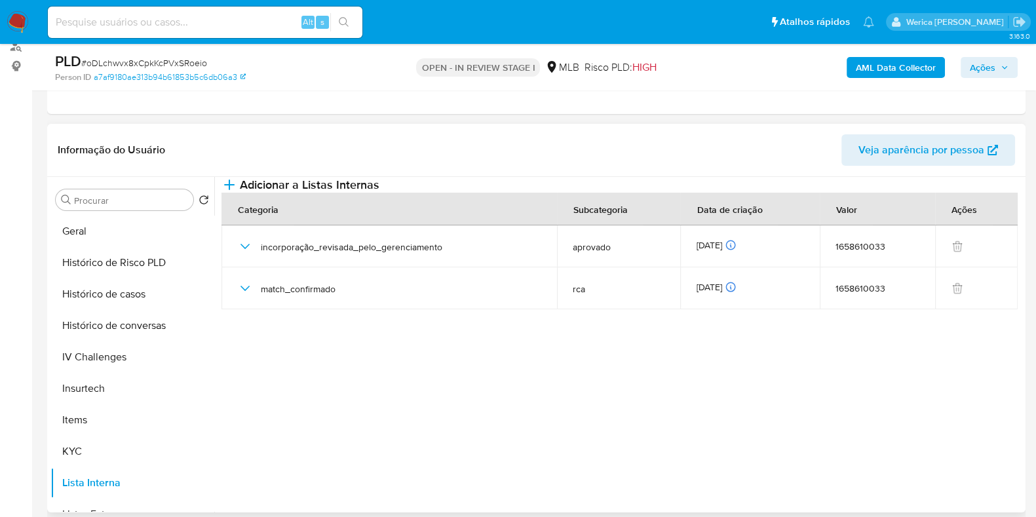
click at [379, 387] on section at bounding box center [621, 341] width 801 height 329
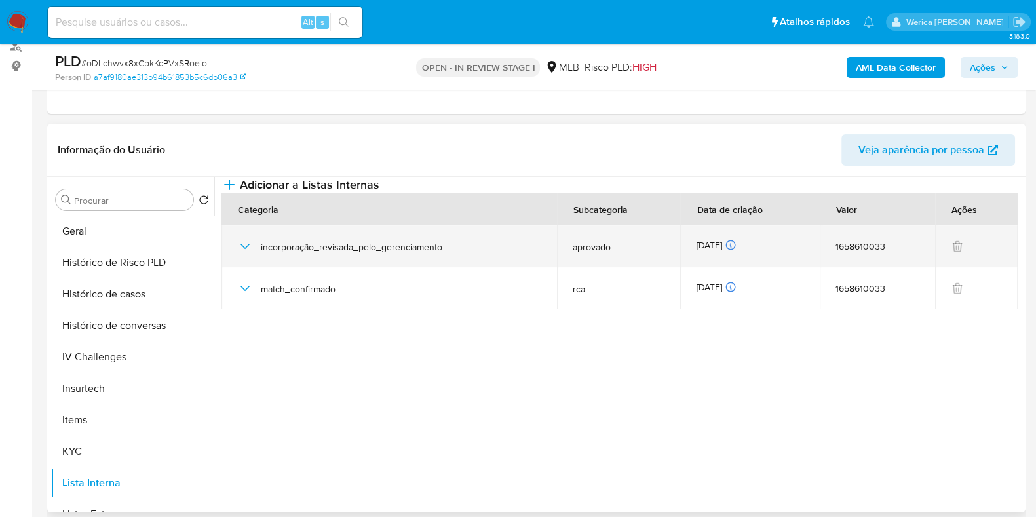
click at [252, 267] on div "incorporação_revisada_pelo_gerenciamento" at bounding box center [389, 246] width 304 height 42
click at [246, 254] on icon "button" at bounding box center [245, 246] width 16 height 16
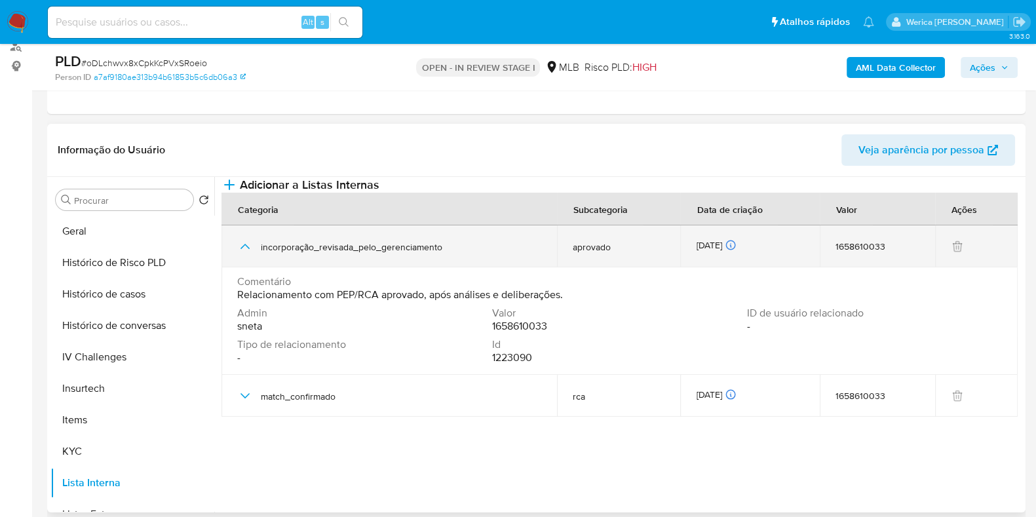
click at [246, 254] on icon "button" at bounding box center [245, 246] width 16 height 16
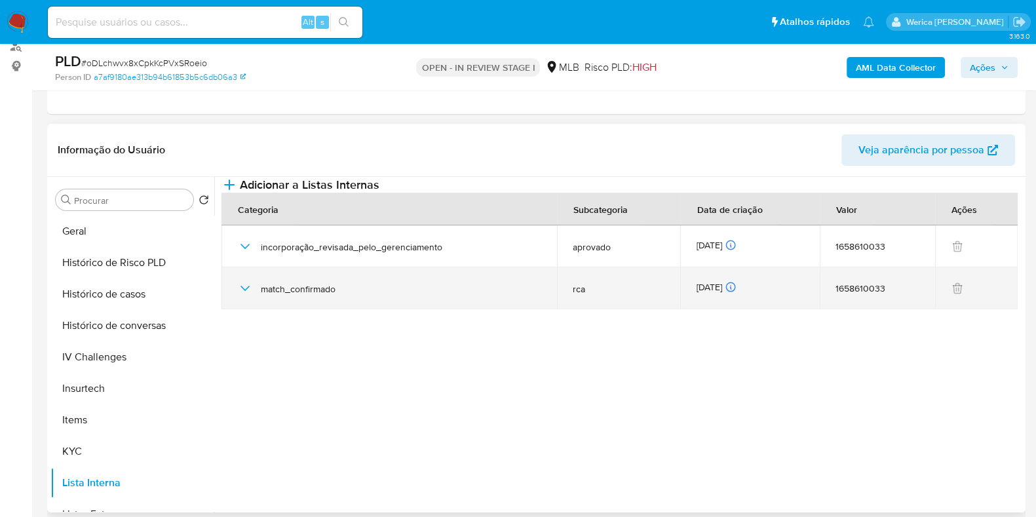
click at [239, 296] on icon "button" at bounding box center [245, 288] width 16 height 16
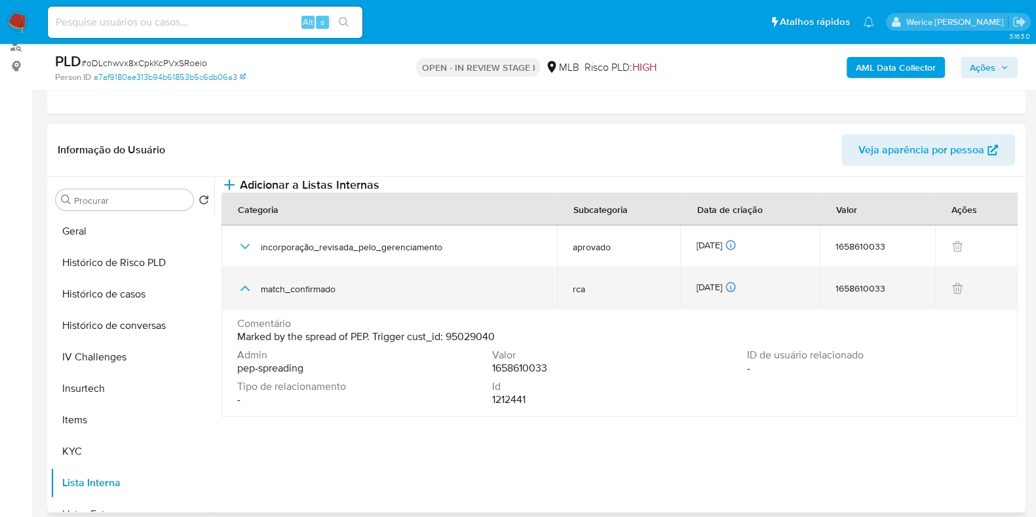
click at [239, 296] on icon "button" at bounding box center [245, 288] width 16 height 16
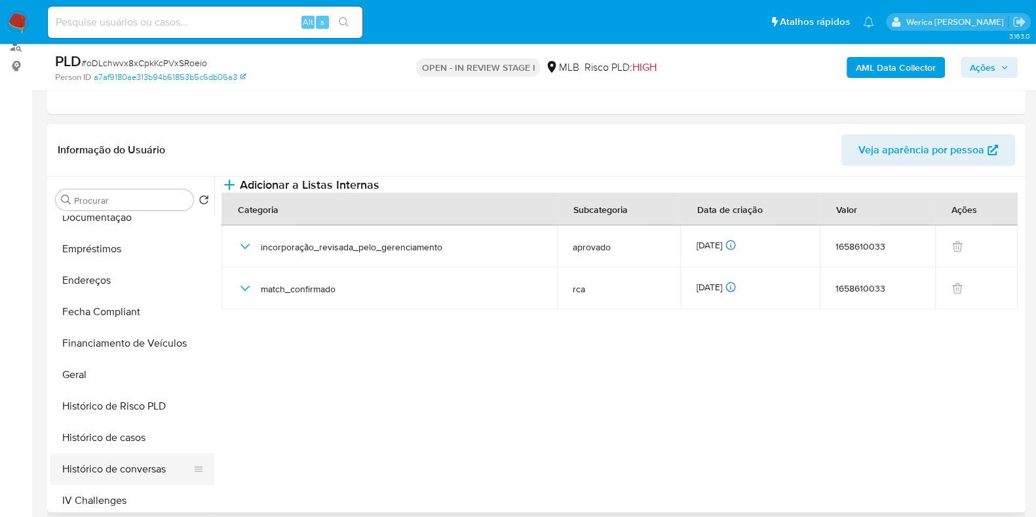
scroll to position [245, 0]
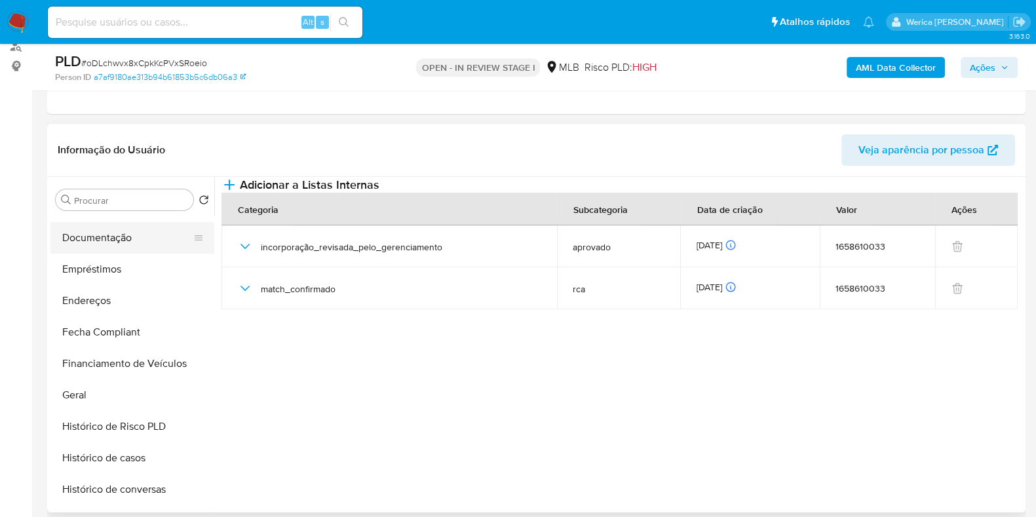
click at [105, 231] on button "Documentação" at bounding box center [126, 237] width 153 height 31
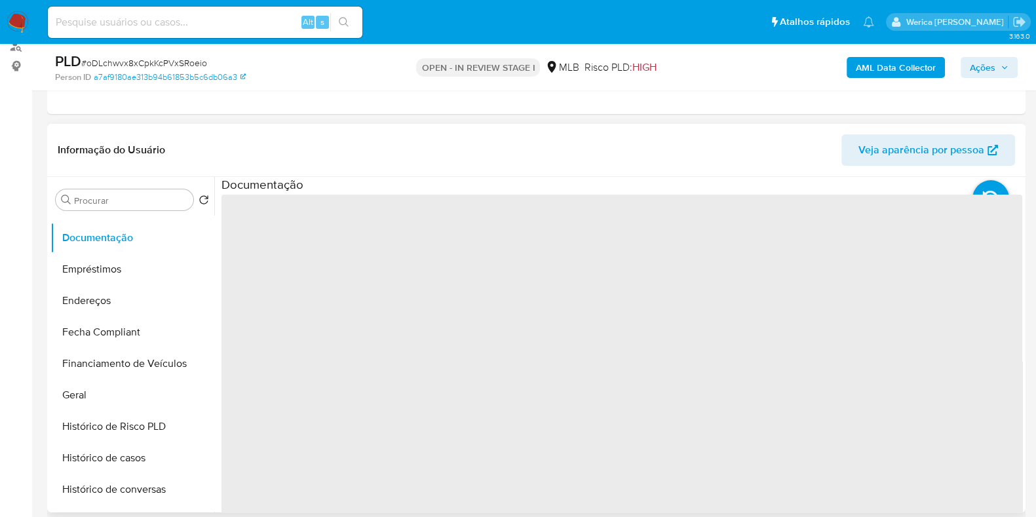
click at [307, 241] on span "‌" at bounding box center [621, 404] width 801 height 419
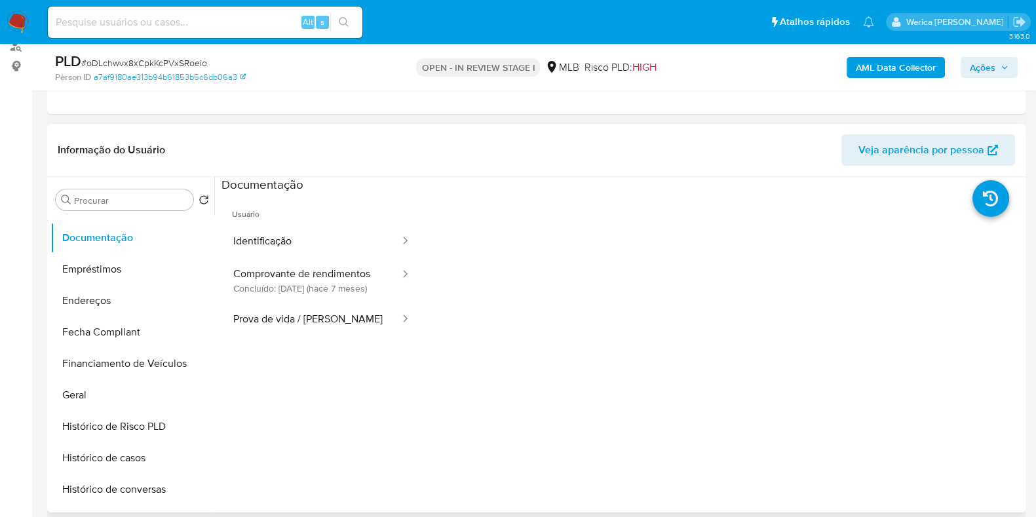
click at [307, 241] on button "Identificação" at bounding box center [311, 241] width 180 height 33
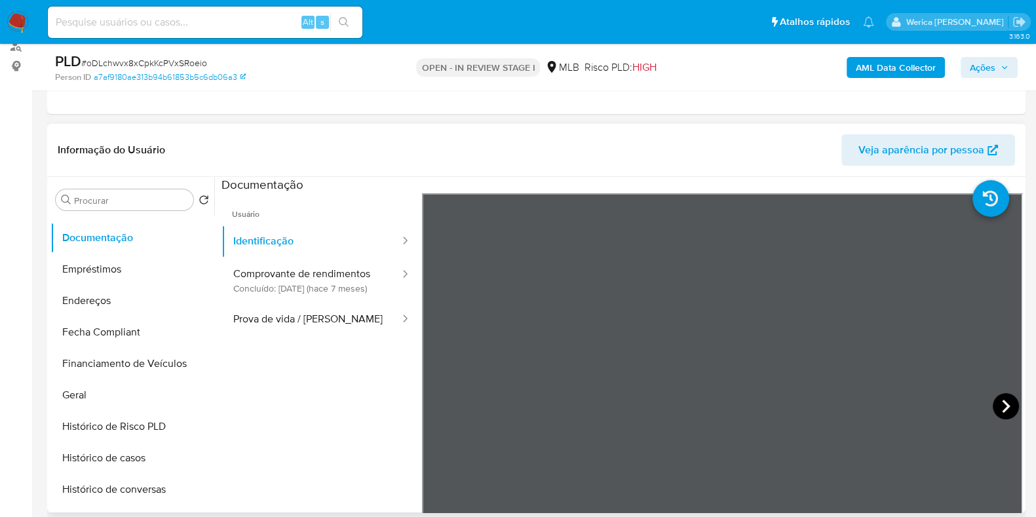
click at [989, 405] on div at bounding box center [722, 408] width 601 height 430
click at [994, 404] on icon at bounding box center [1006, 406] width 26 height 26
click at [320, 329] on button "Prova de vida / [PERSON_NAME]" at bounding box center [311, 319] width 180 height 33
click at [294, 215] on span "Usuário" at bounding box center [321, 208] width 200 height 31
click at [295, 220] on span "Usuário" at bounding box center [321, 208] width 200 height 31
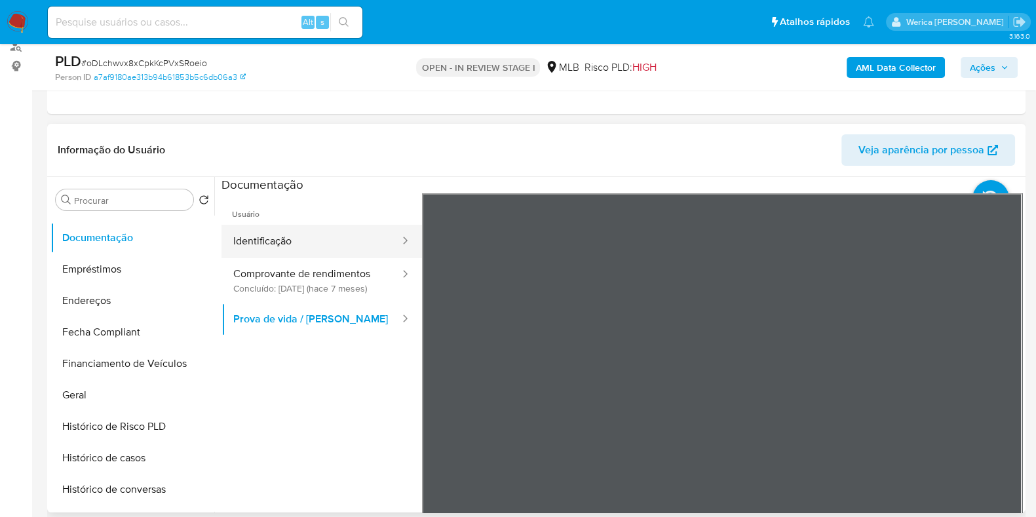
click at [307, 235] on button "Identificação" at bounding box center [311, 241] width 180 height 33
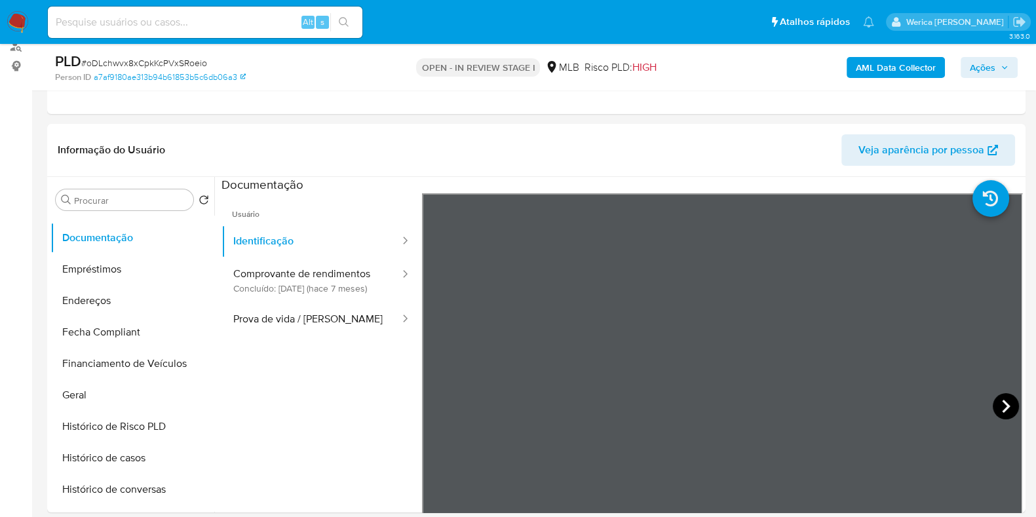
click at [1004, 406] on icon at bounding box center [1006, 406] width 26 height 26
click at [351, 326] on button "Prova de vida / [PERSON_NAME]" at bounding box center [311, 319] width 180 height 33
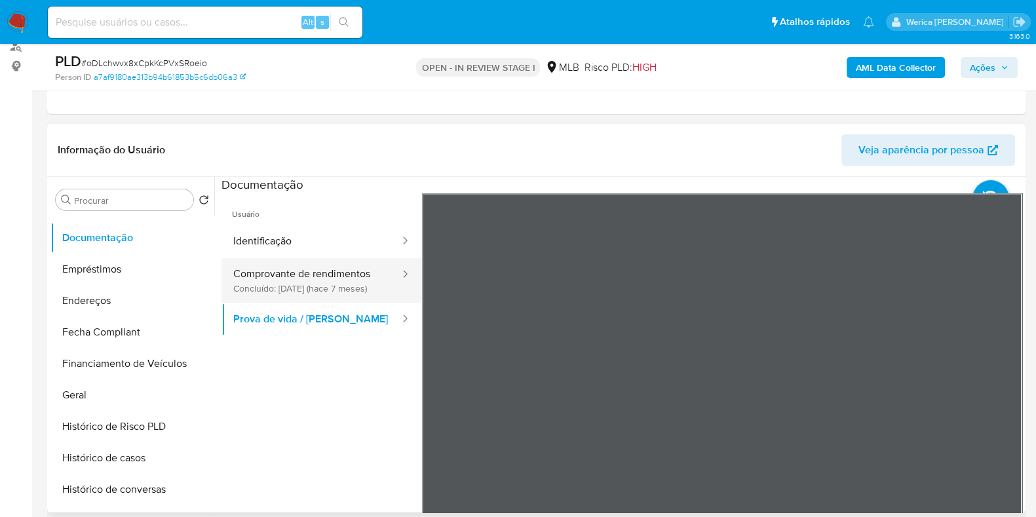
click at [322, 284] on button "Comprovante de rendimentos Concluído: [DATE] (hace 7 meses)" at bounding box center [311, 280] width 180 height 45
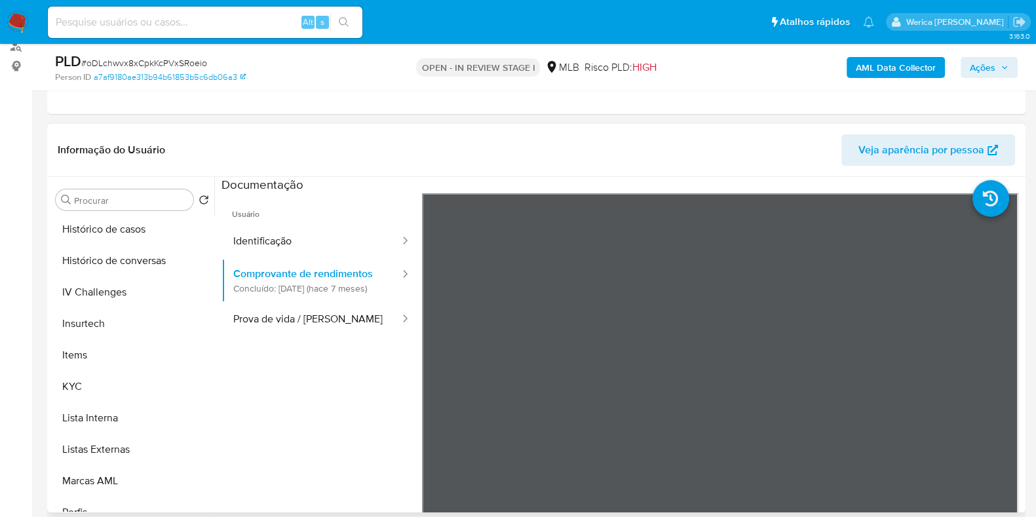
scroll to position [465, 0]
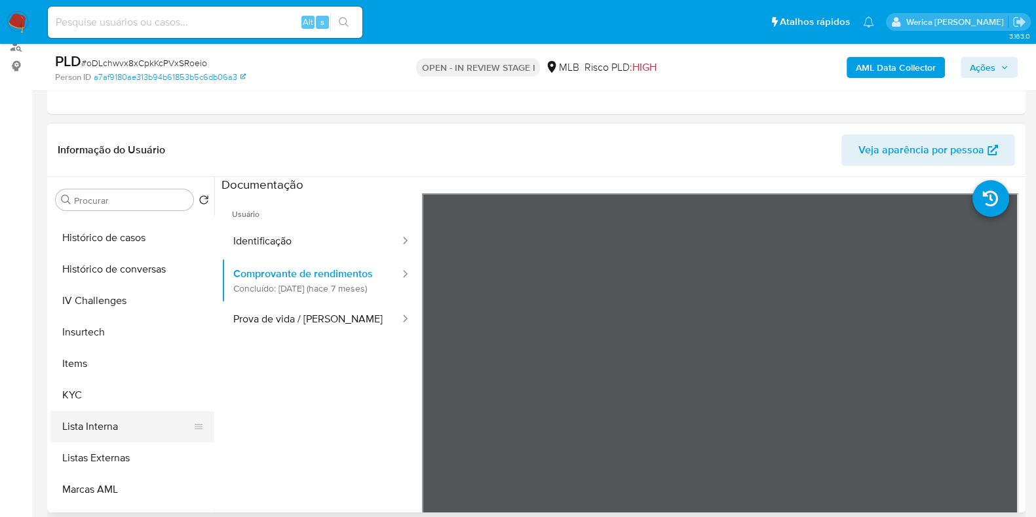
click at [102, 422] on button "Lista Interna" at bounding box center [126, 426] width 153 height 31
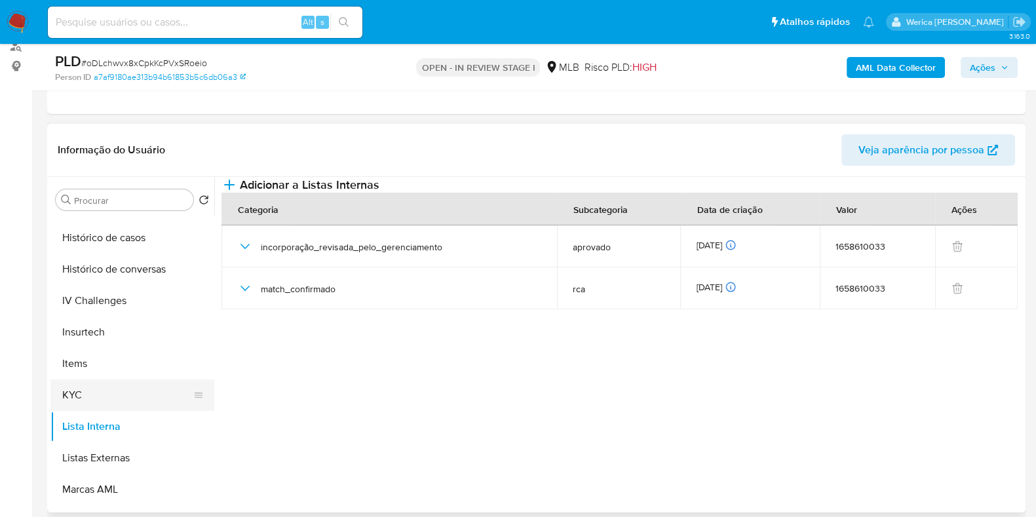
click at [97, 380] on button "KYC" at bounding box center [126, 394] width 153 height 31
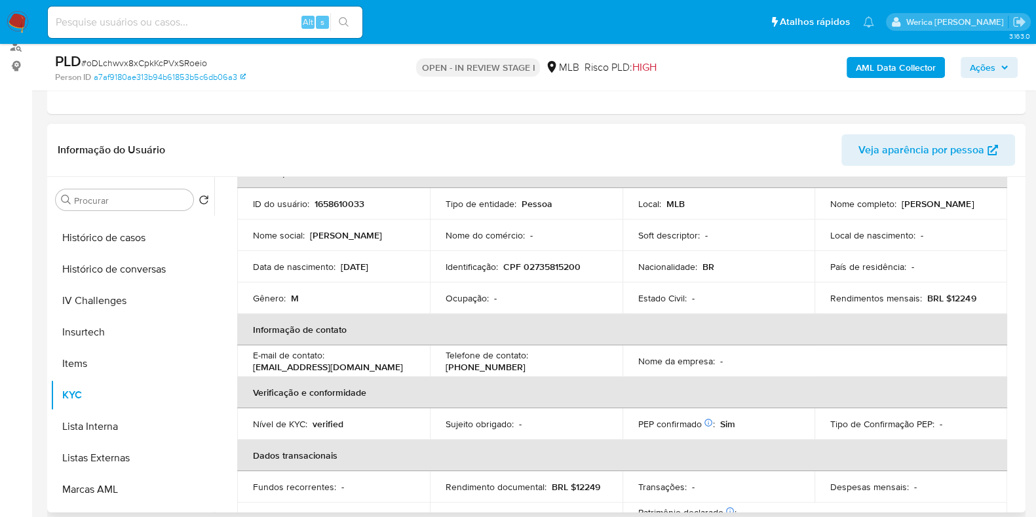
scroll to position [78, 0]
